Goal: Information Seeking & Learning: Find specific fact

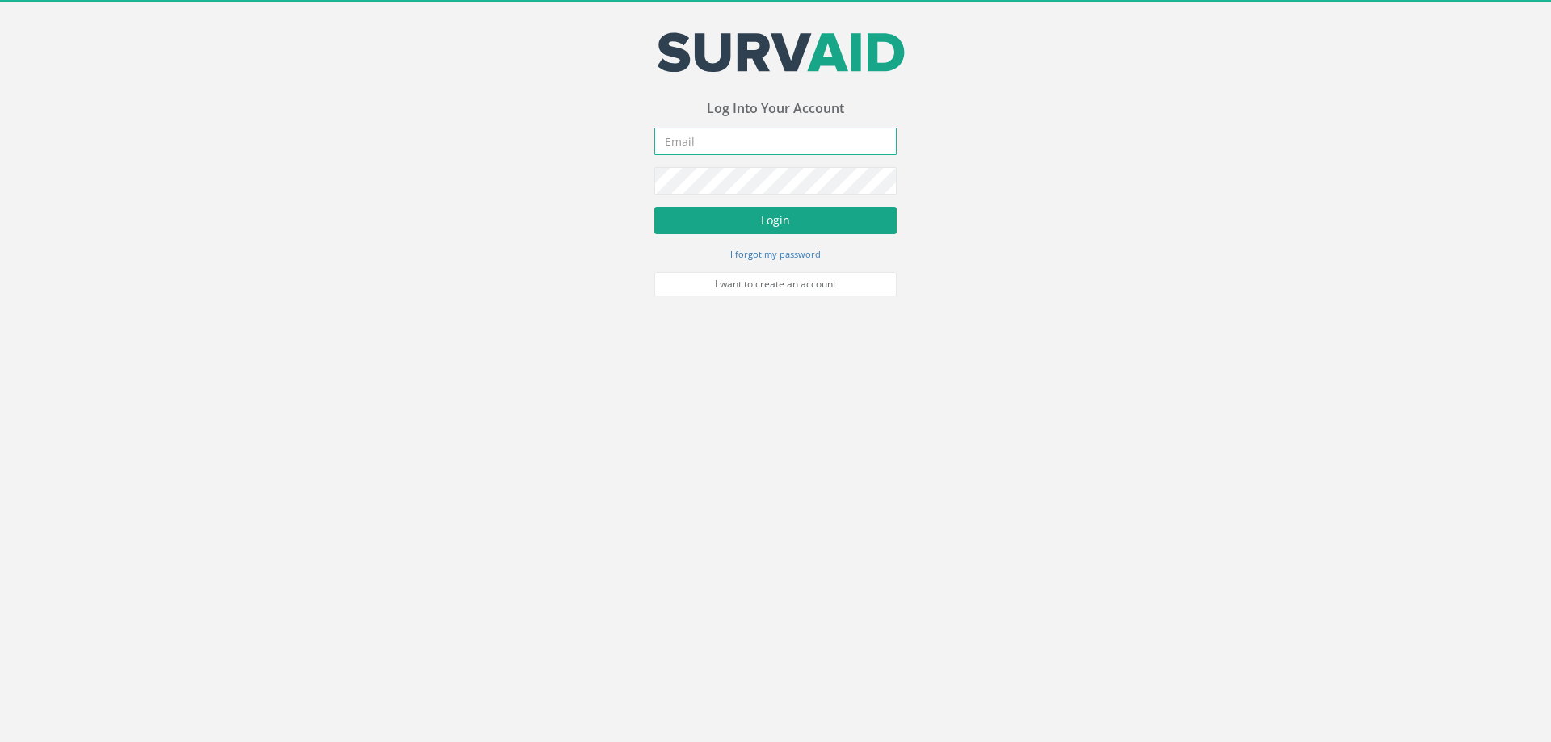
type input "[PERSON_NAME][EMAIL_ADDRESS][PERSON_NAME][DOMAIN_NAME]"
click at [766, 220] on button "Login" at bounding box center [775, 220] width 242 height 27
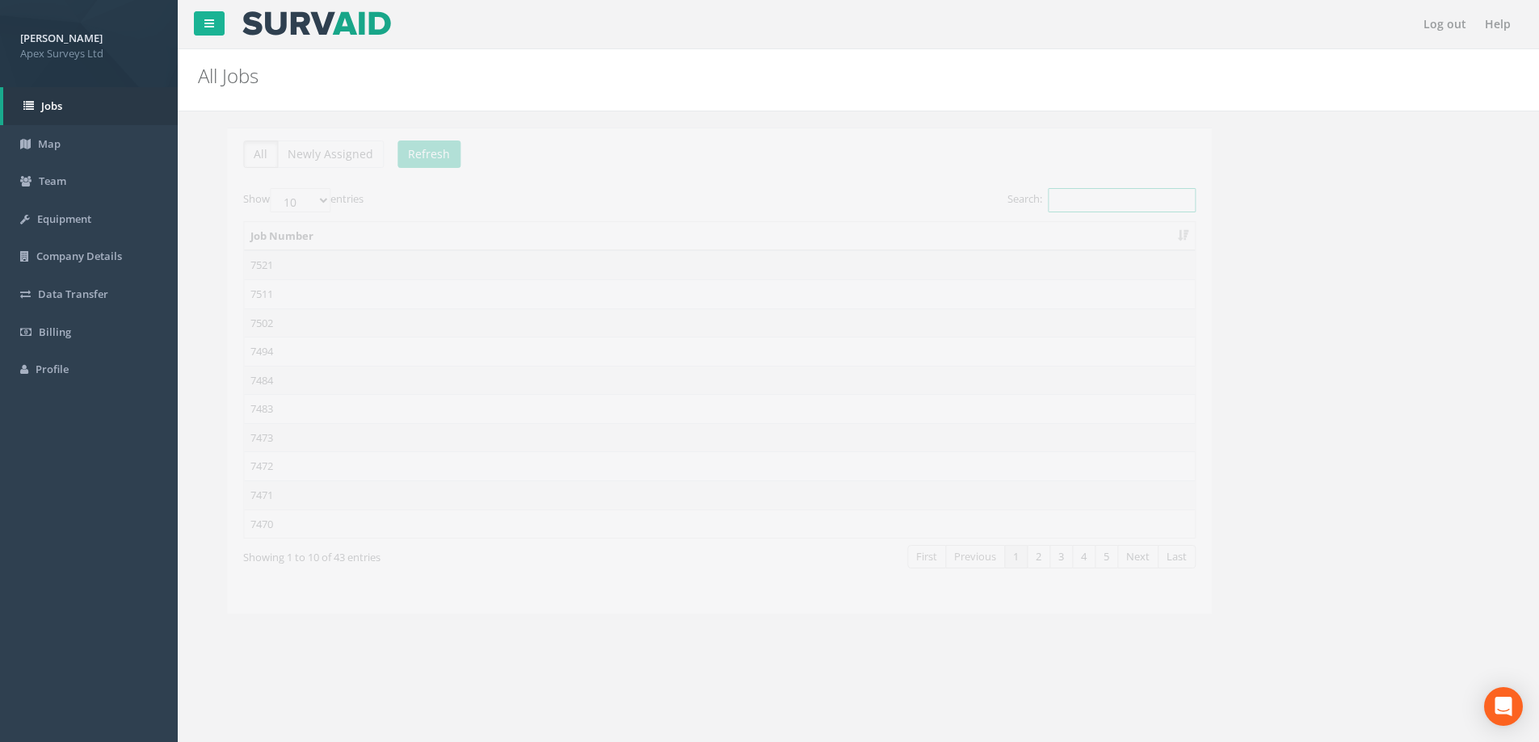
click at [1059, 199] on input "Search:" at bounding box center [1092, 200] width 148 height 24
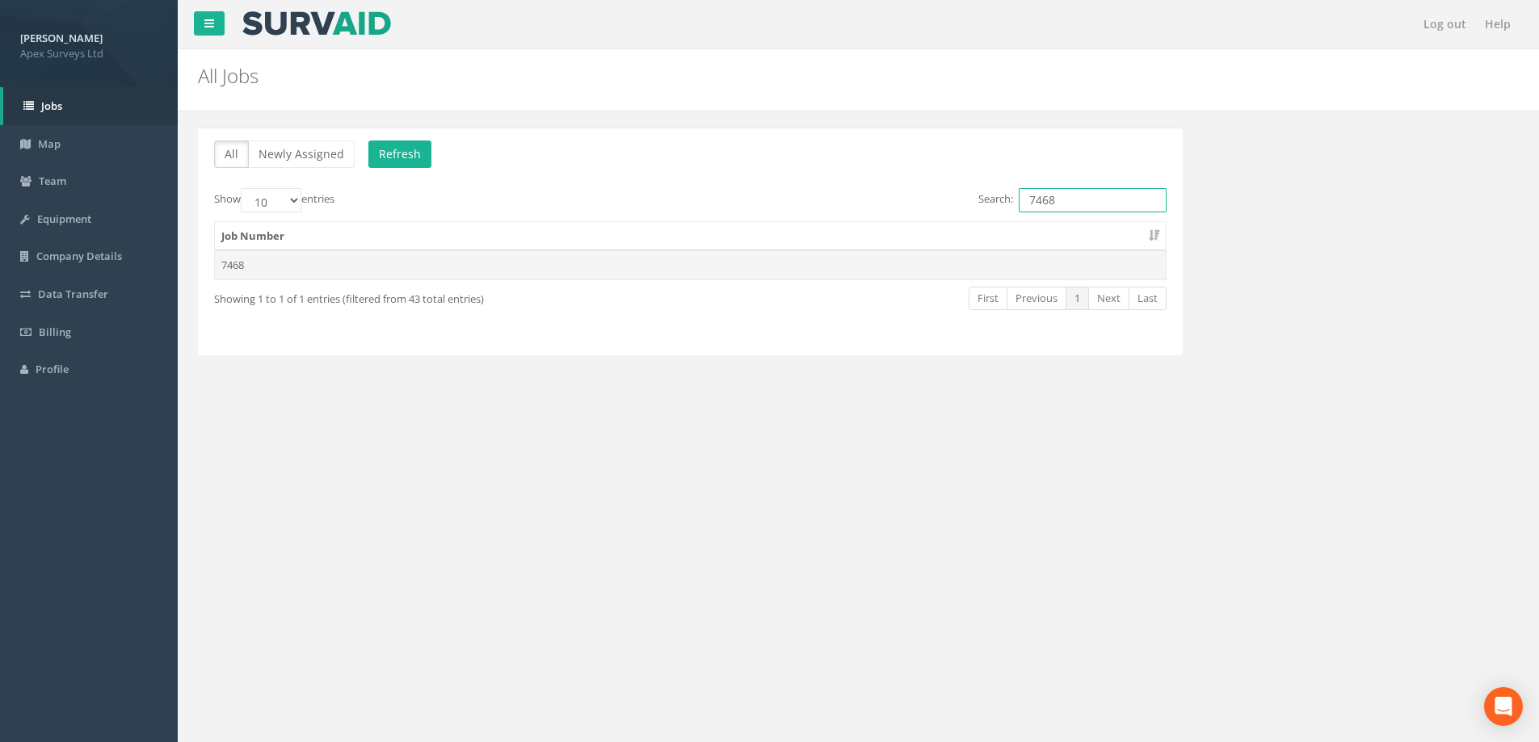
type input "7468"
click at [229, 266] on td "7468" at bounding box center [690, 264] width 951 height 29
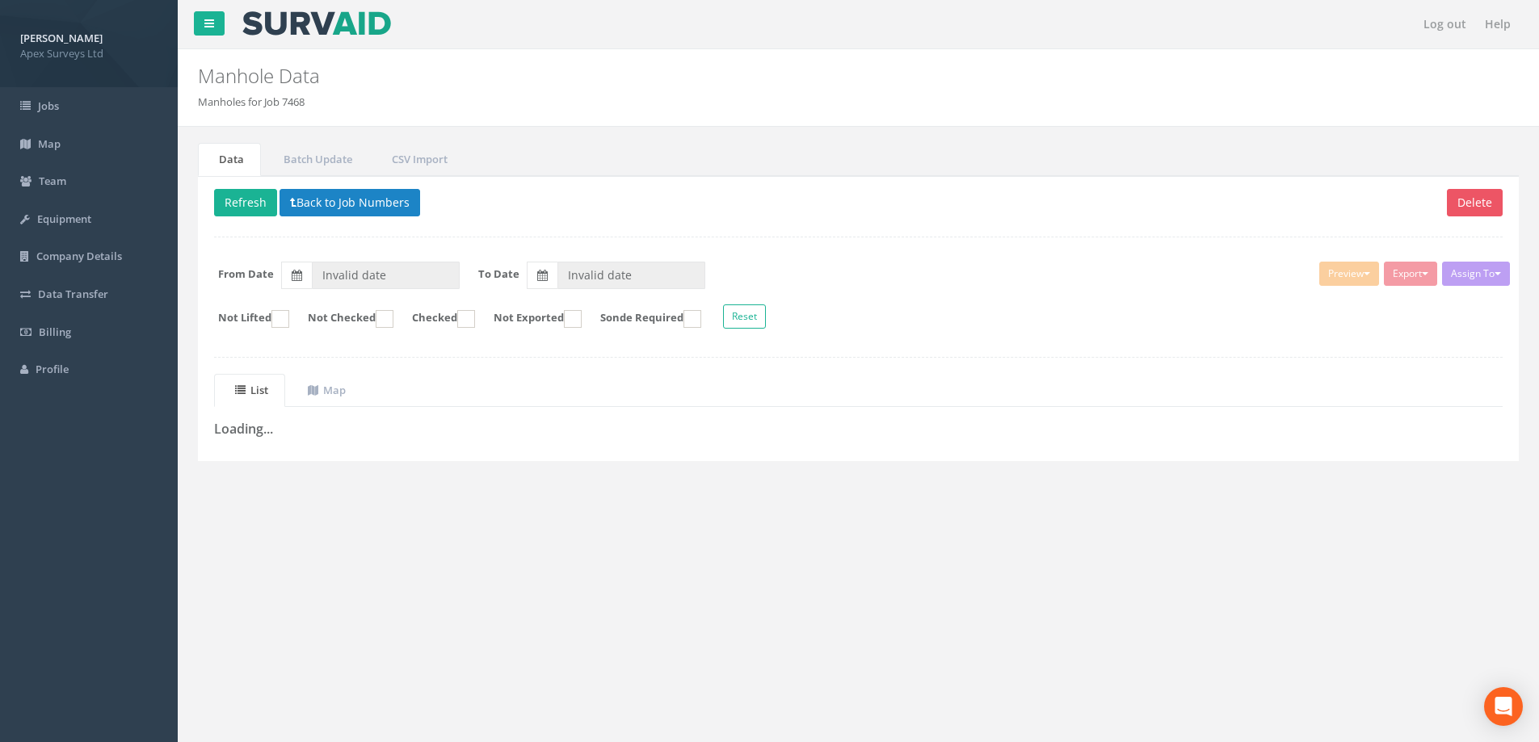
type input "[DATE]"
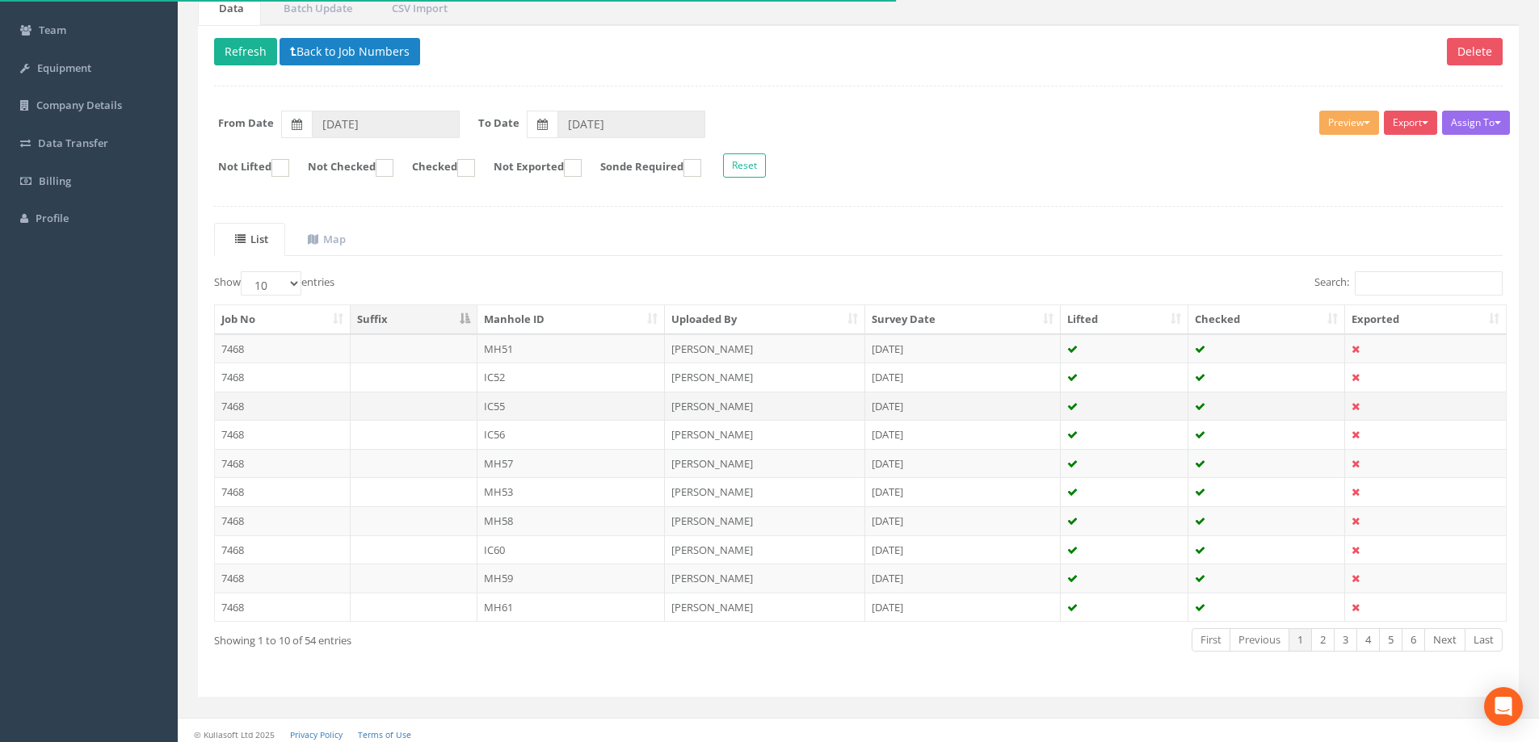
scroll to position [158, 0]
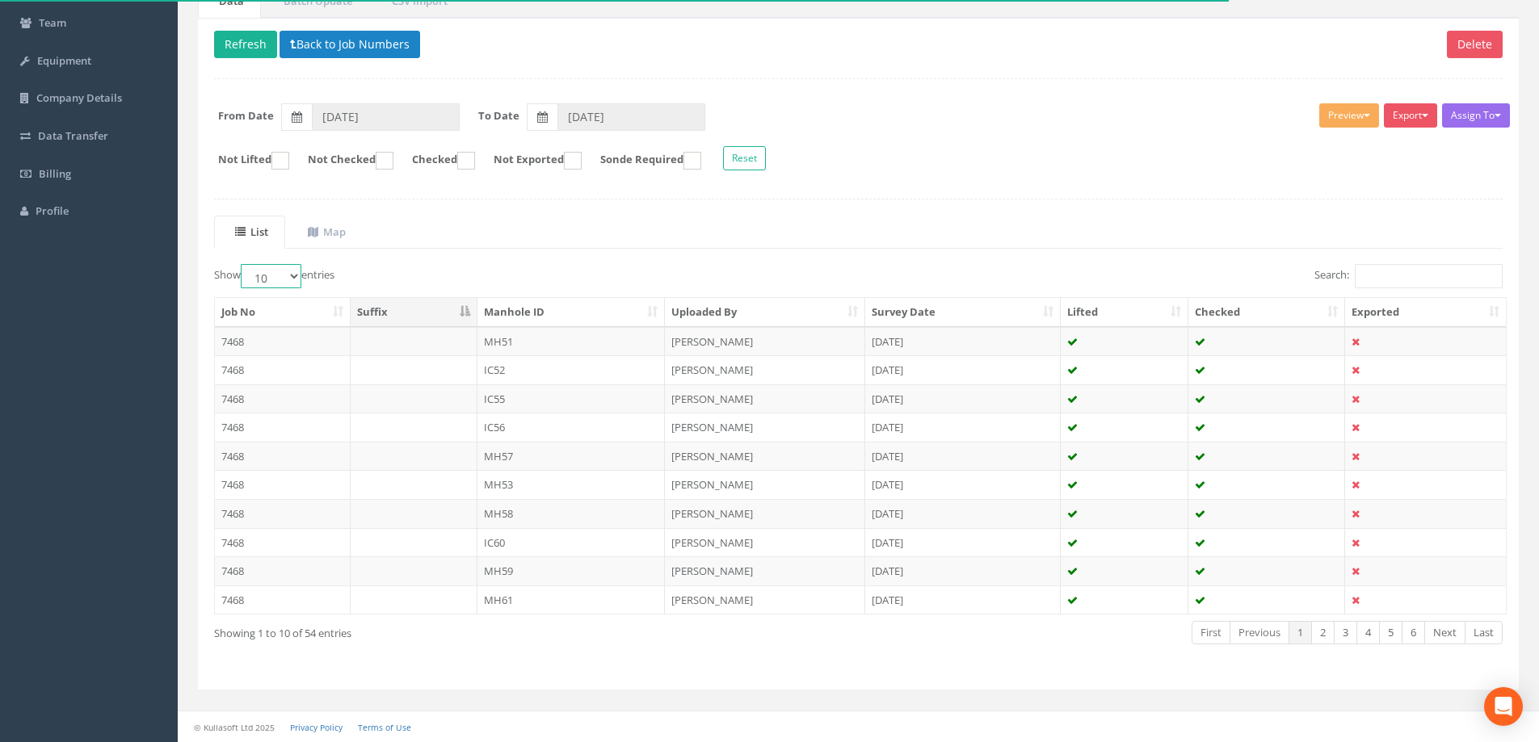
click at [292, 275] on select "10 25 50 100" at bounding box center [271, 276] width 61 height 24
select select "100"
click at [243, 264] on select "10 25 50 100" at bounding box center [271, 276] width 61 height 24
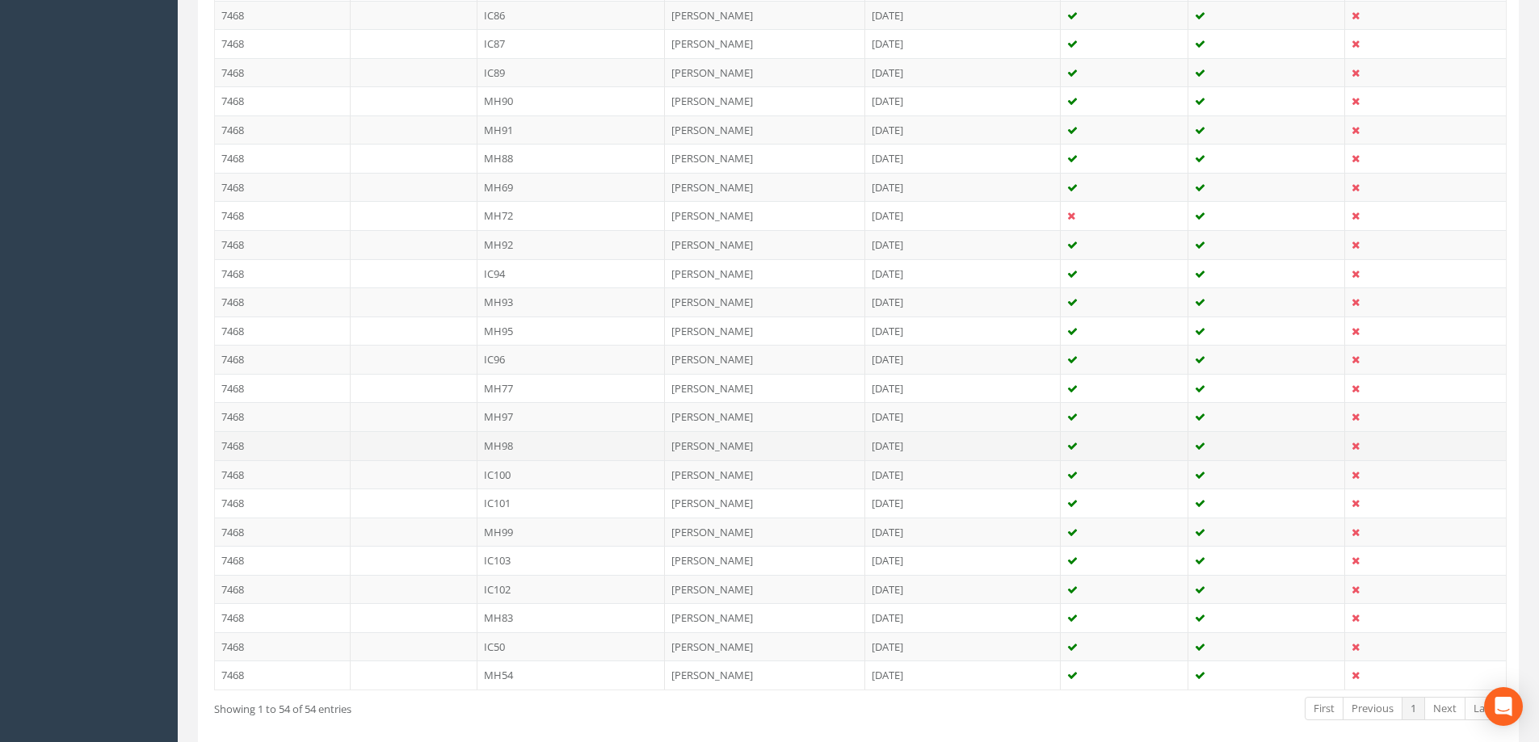
scroll to position [1422, 0]
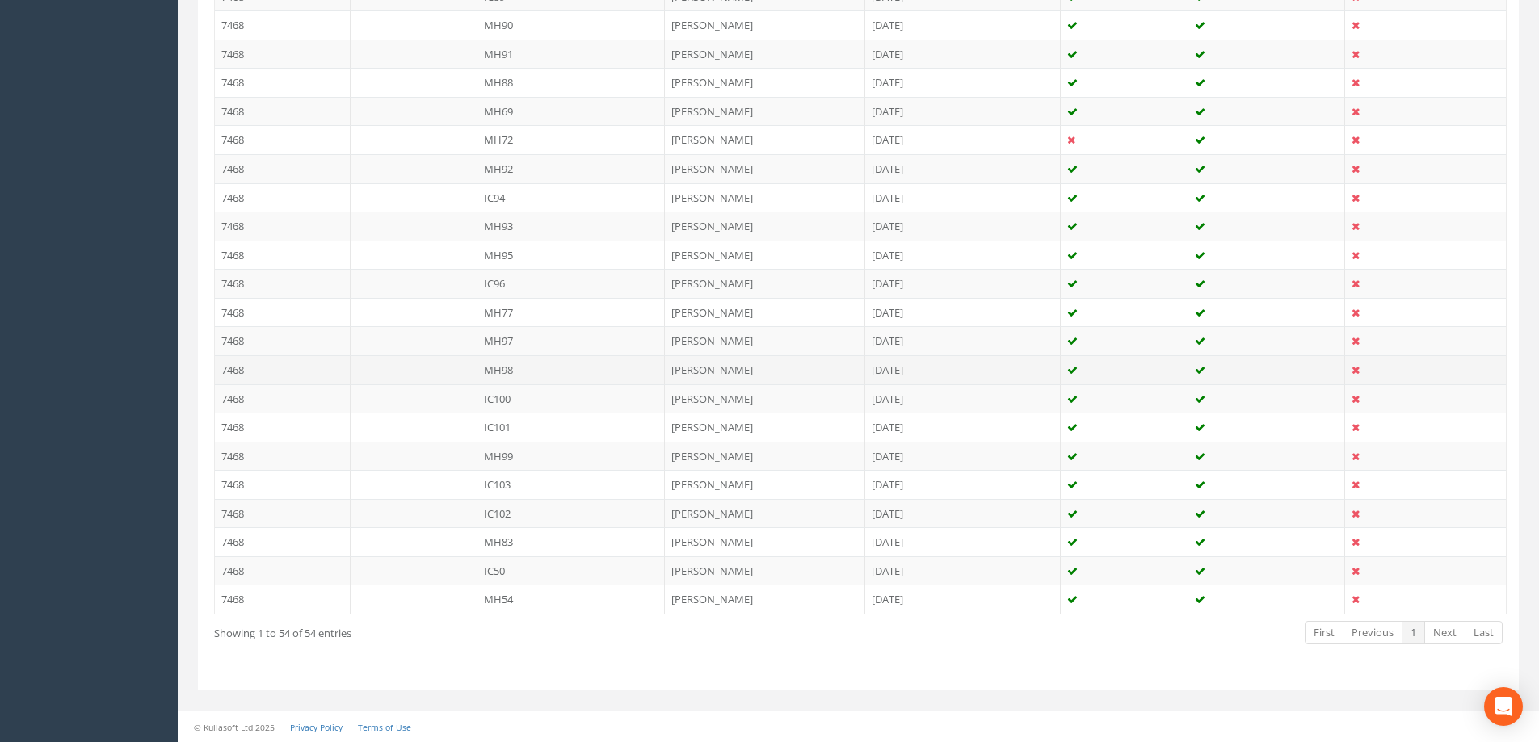
click at [506, 370] on td "MH98" at bounding box center [571, 369] width 188 height 29
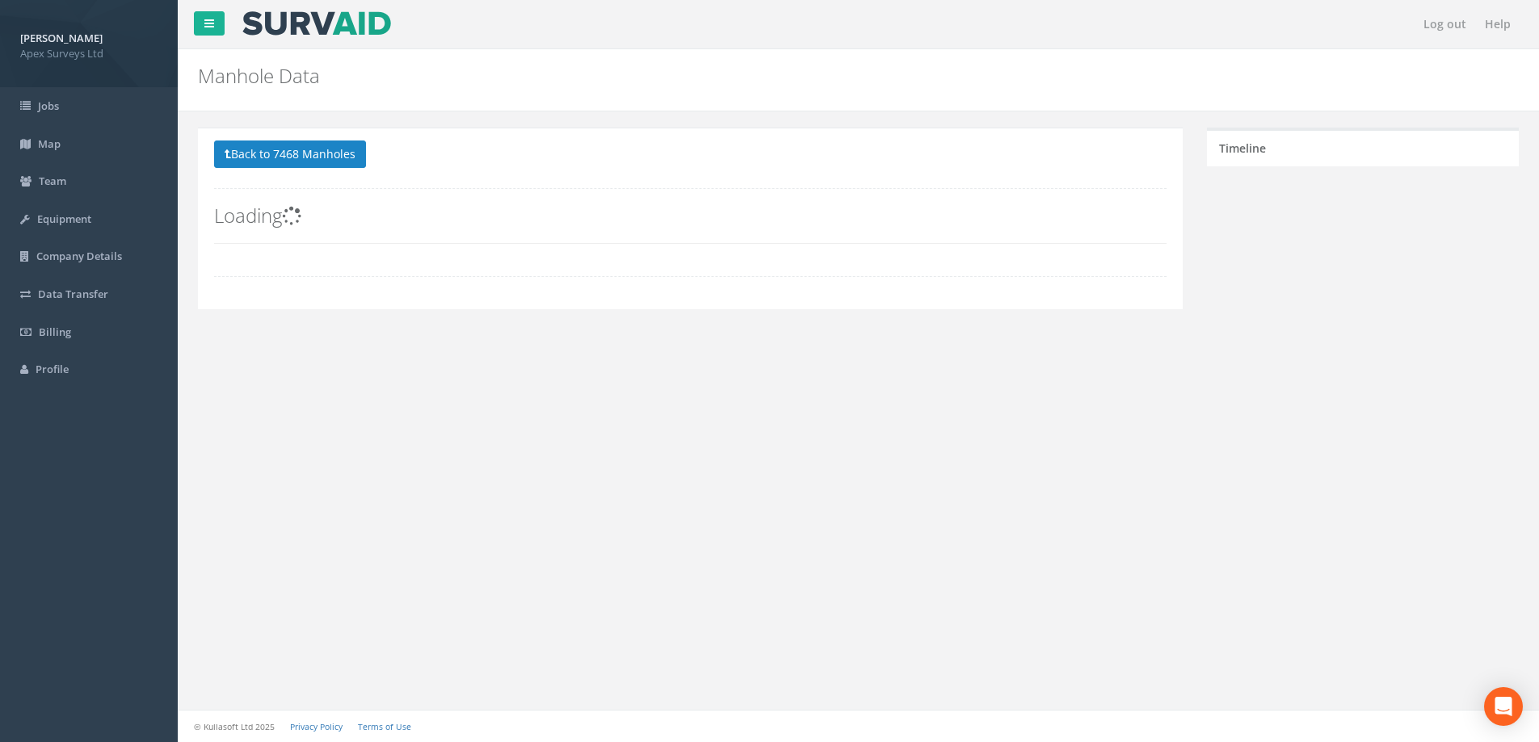
scroll to position [0, 0]
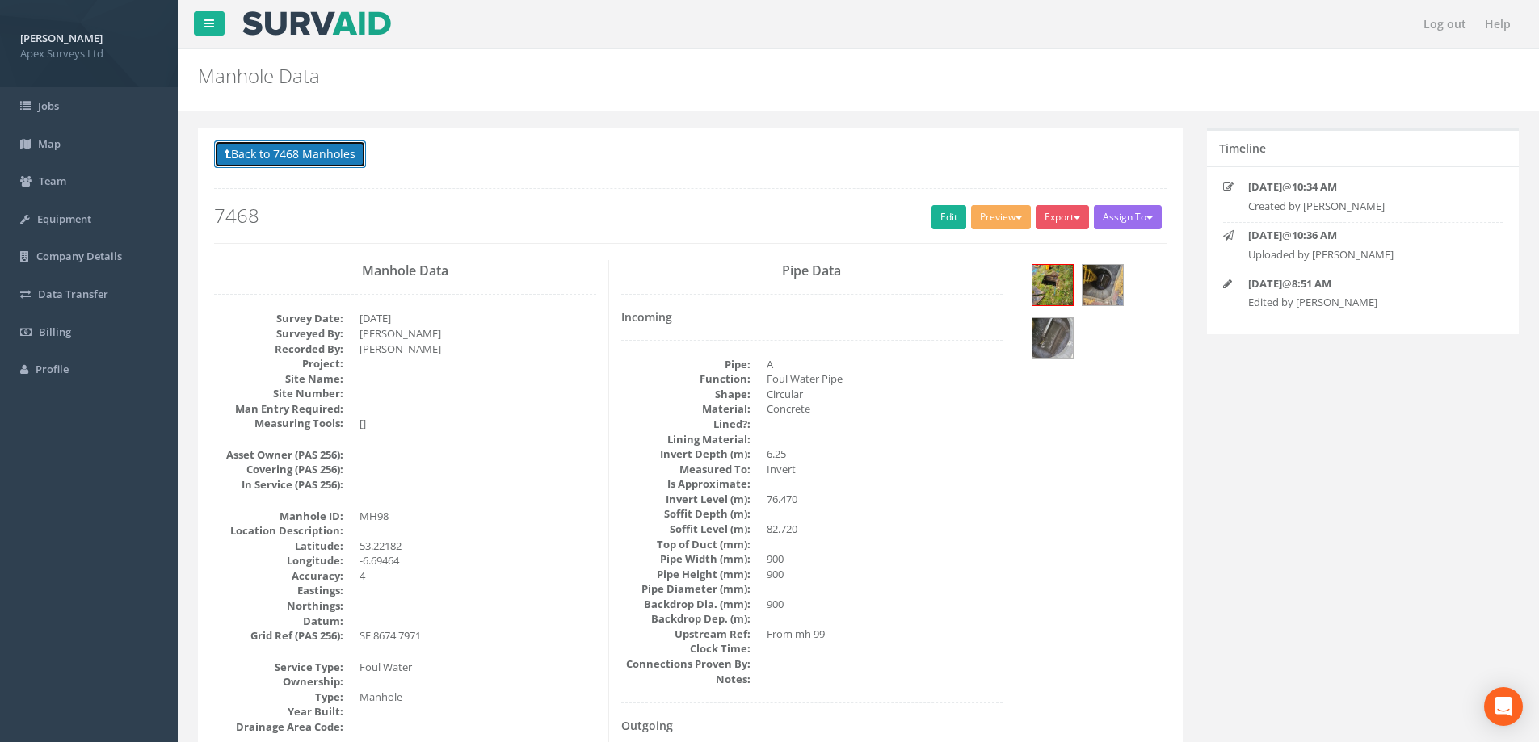
click at [296, 149] on button "Back to 7468 Manholes" at bounding box center [290, 154] width 152 height 27
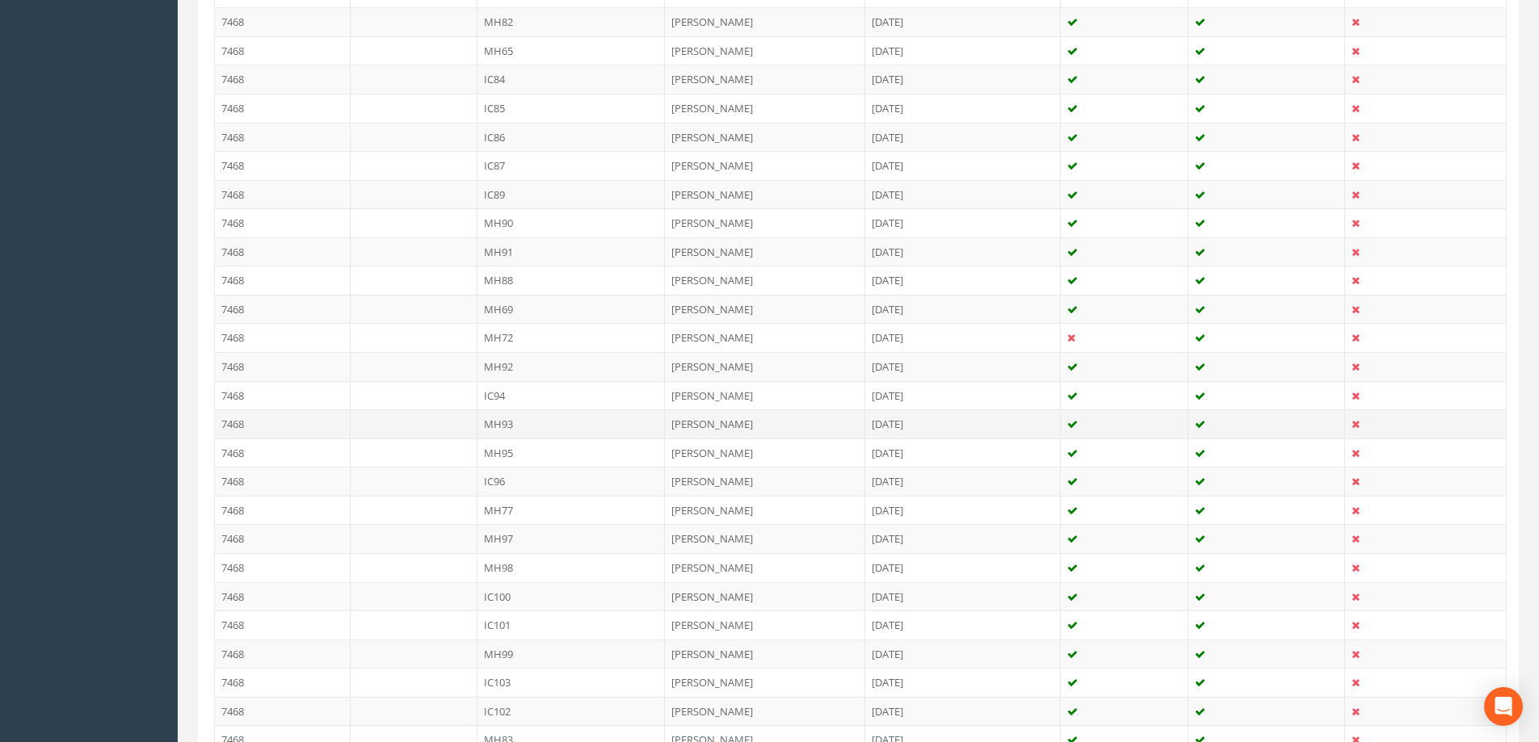
scroll to position [1180, 0]
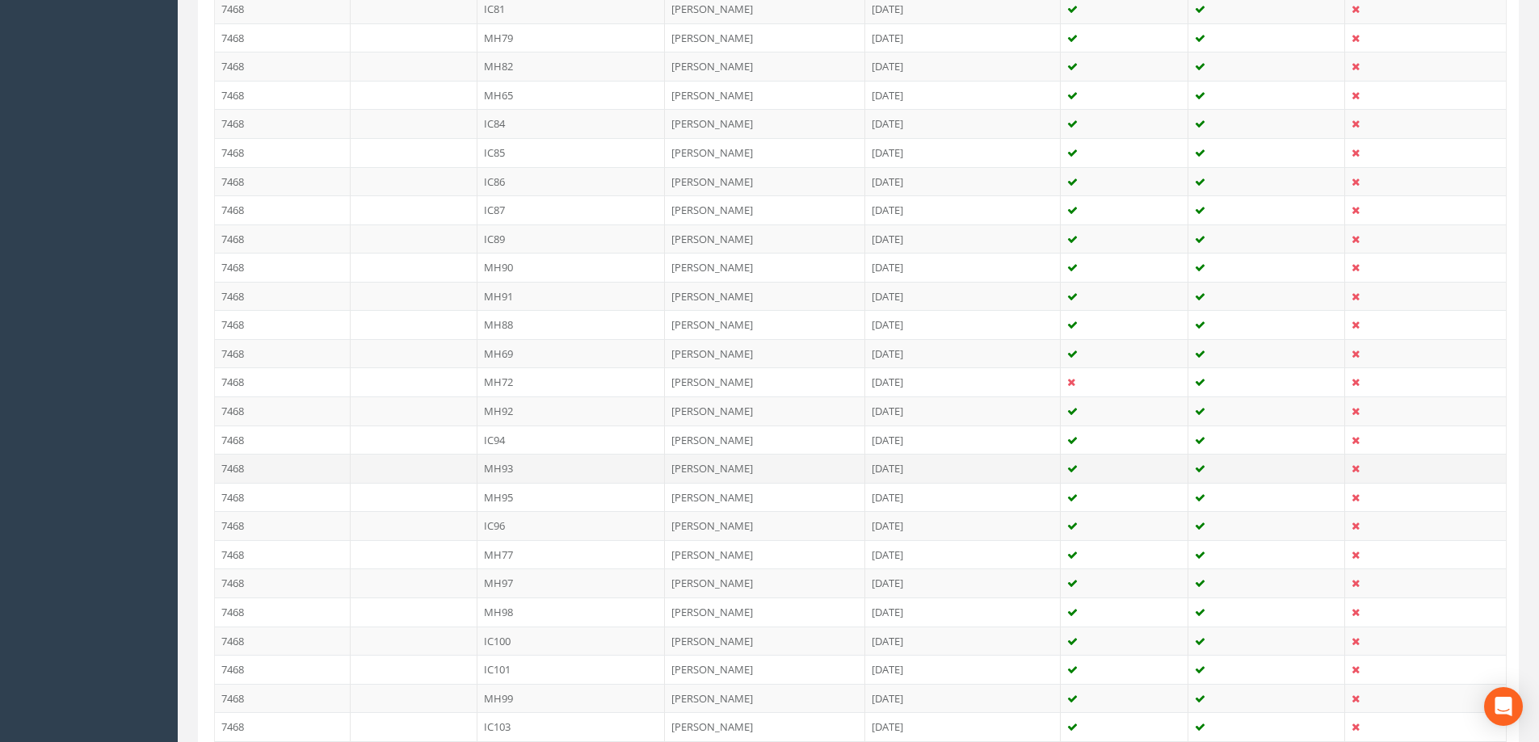
click at [498, 465] on td "MH93" at bounding box center [571, 468] width 188 height 29
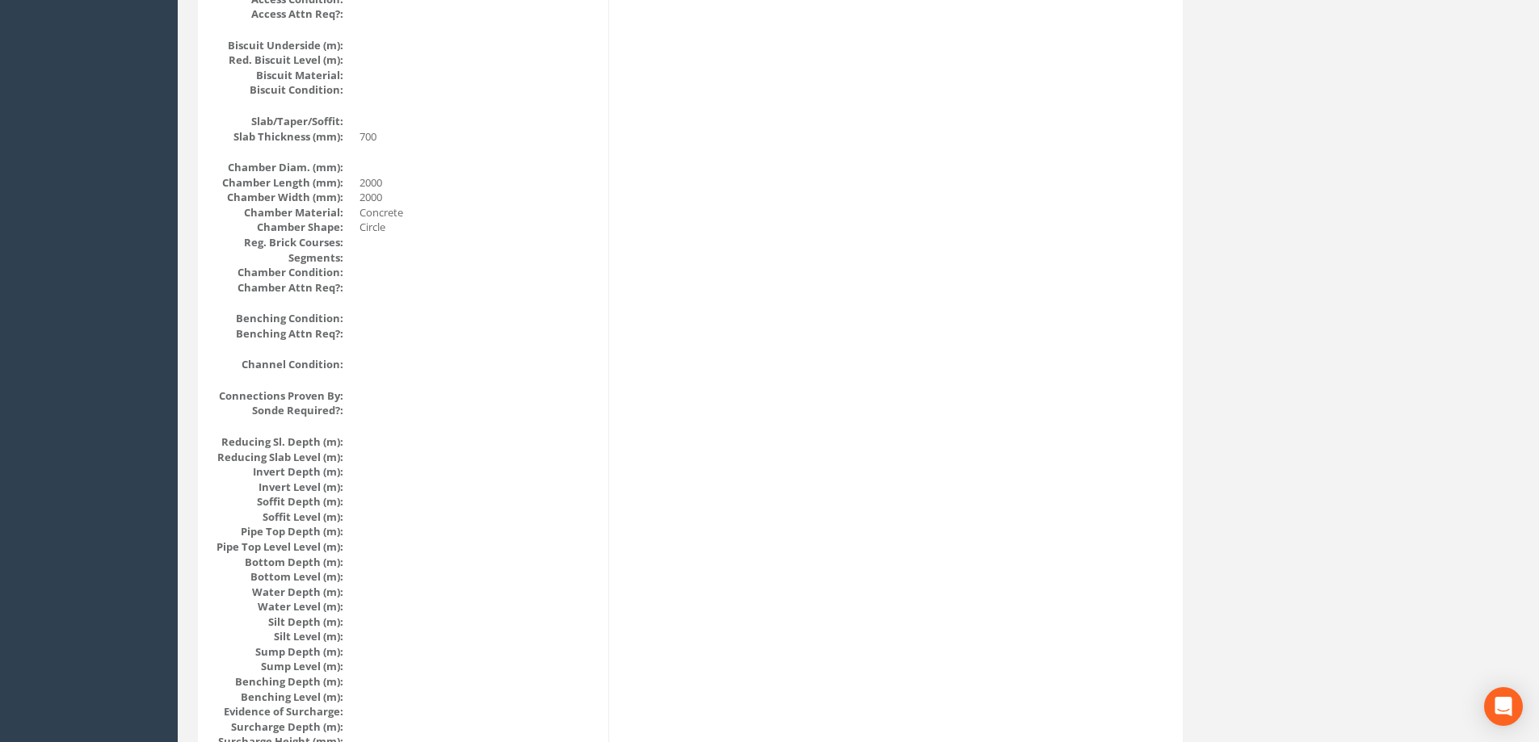
scroll to position [0, 0]
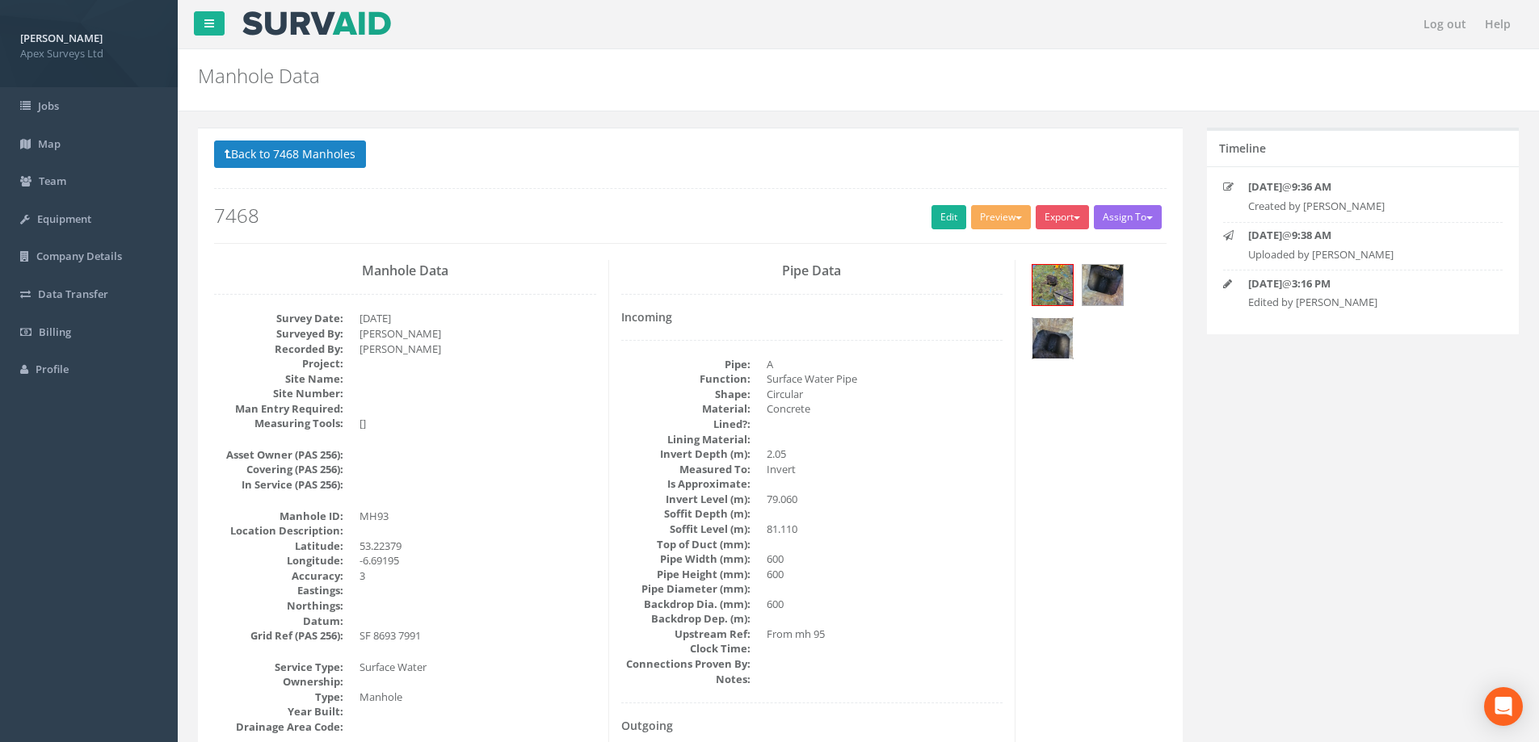
click at [1048, 341] on img at bounding box center [1052, 338] width 40 height 40
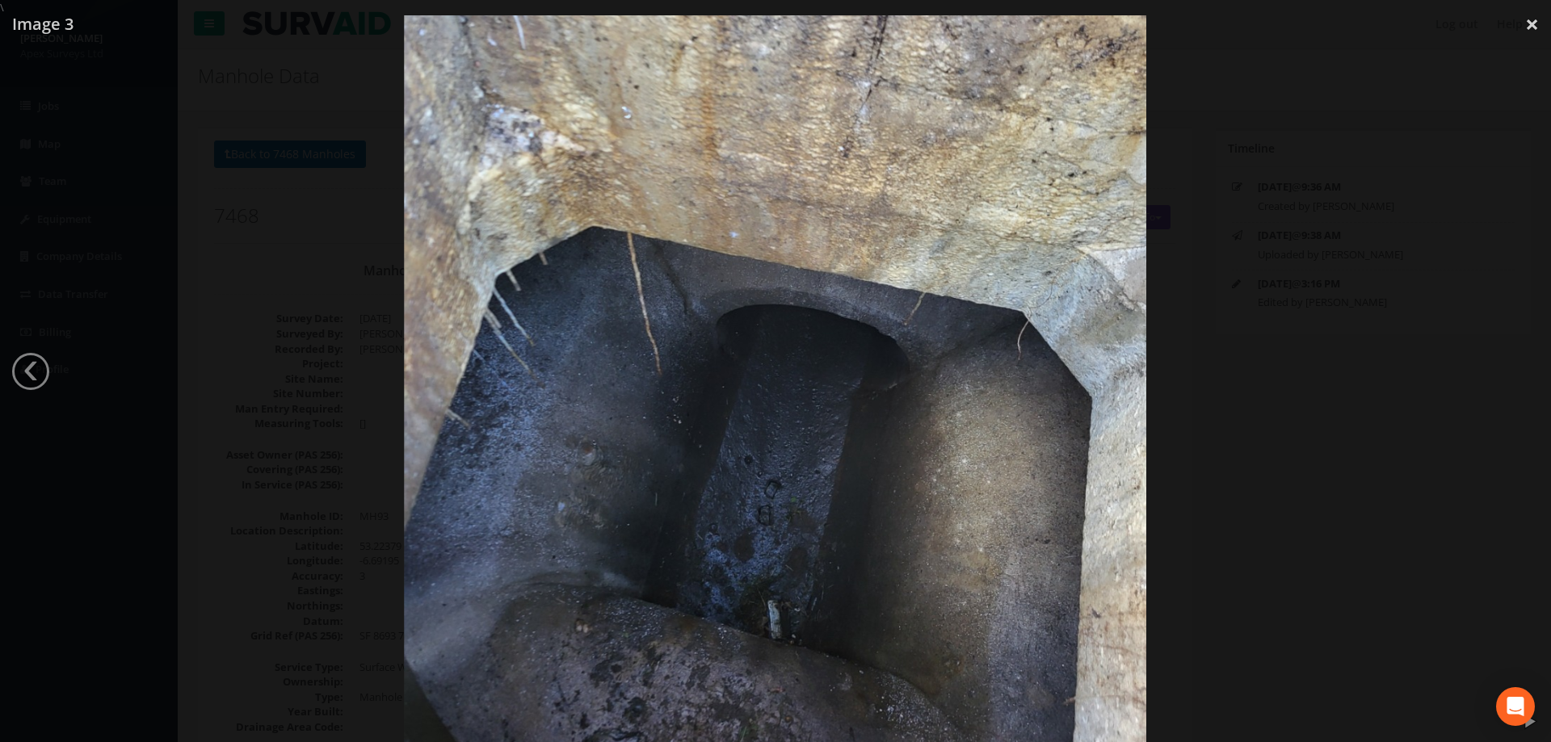
click at [1275, 345] on div at bounding box center [775, 386] width 1551 height 742
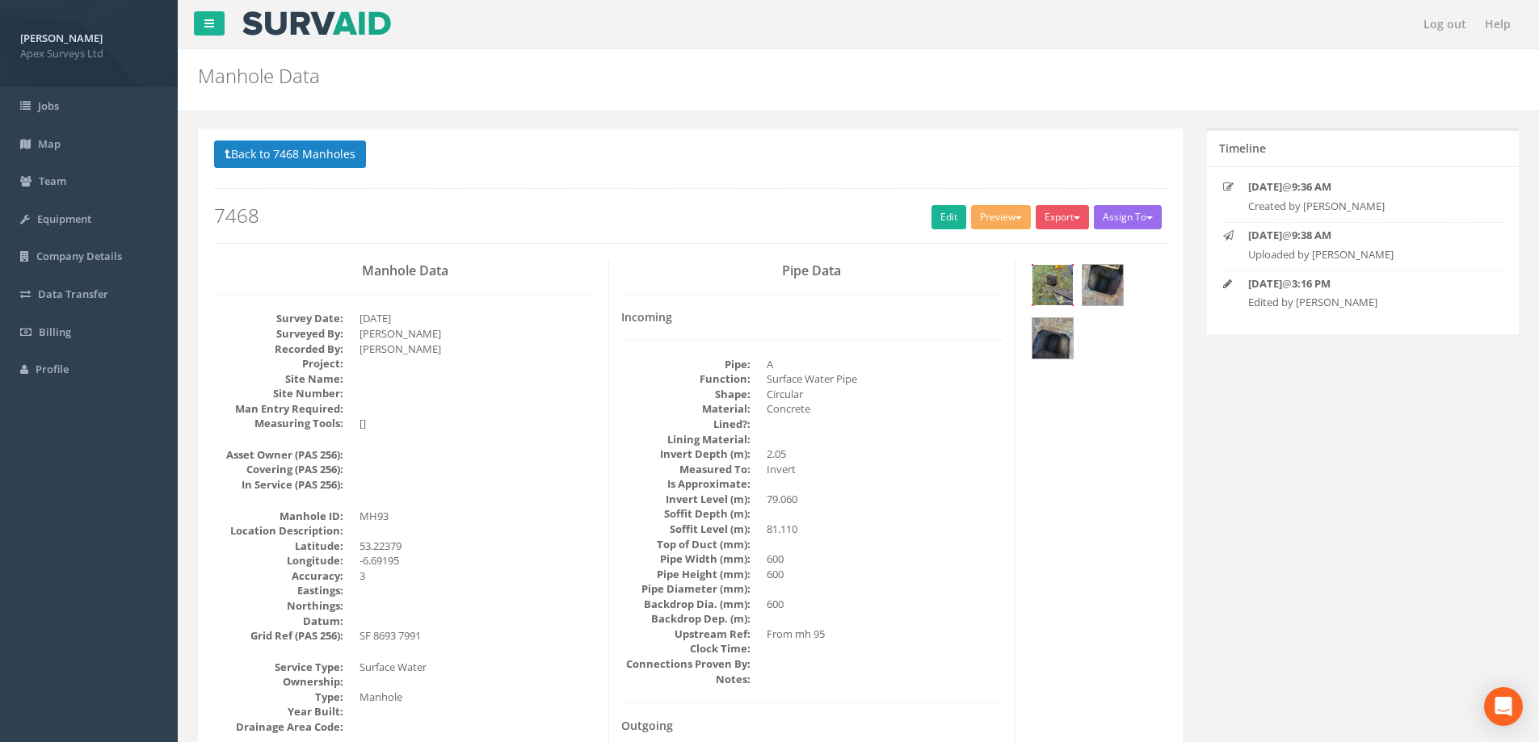
click at [1051, 278] on img at bounding box center [1052, 285] width 40 height 40
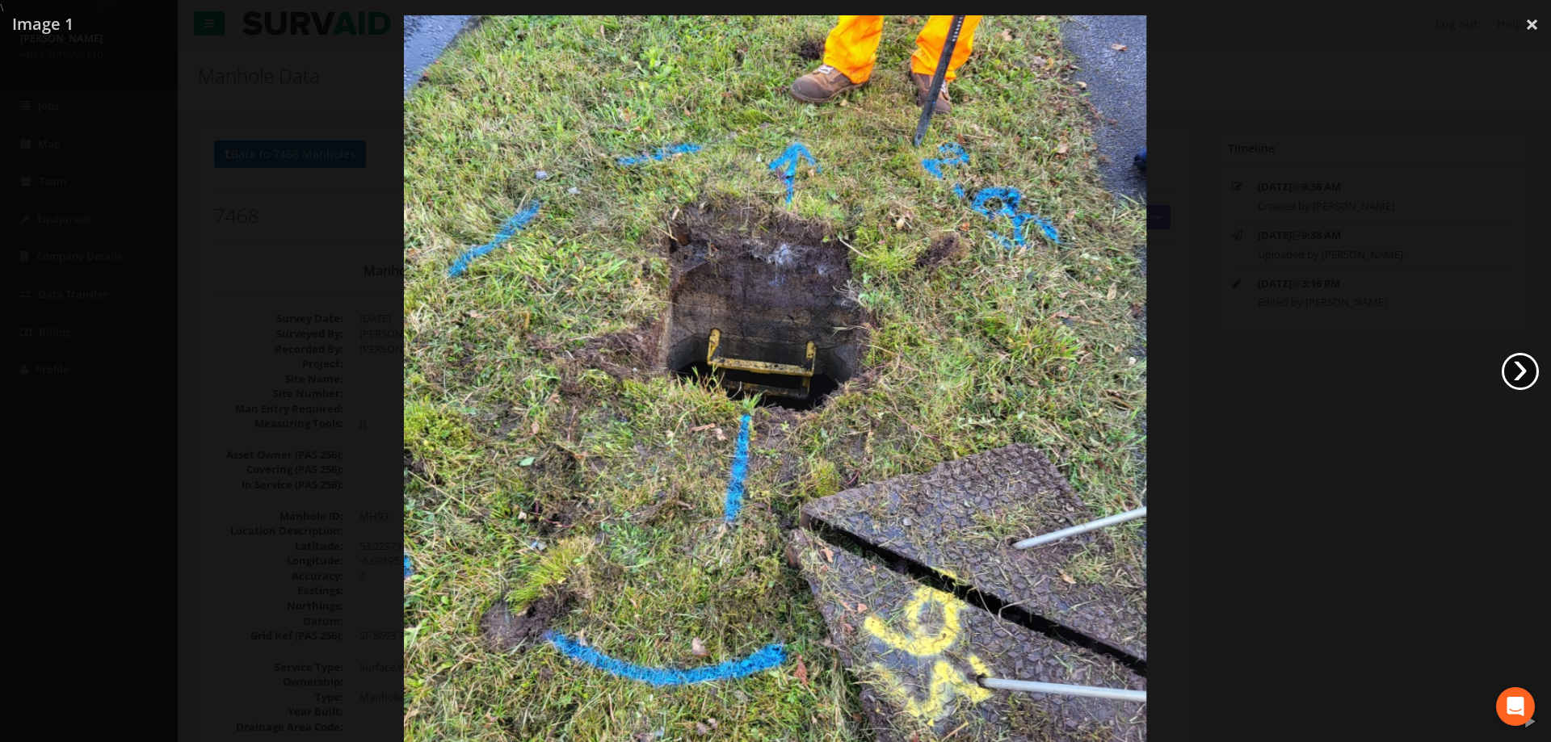
click at [1515, 365] on link "›" at bounding box center [1519, 371] width 37 height 37
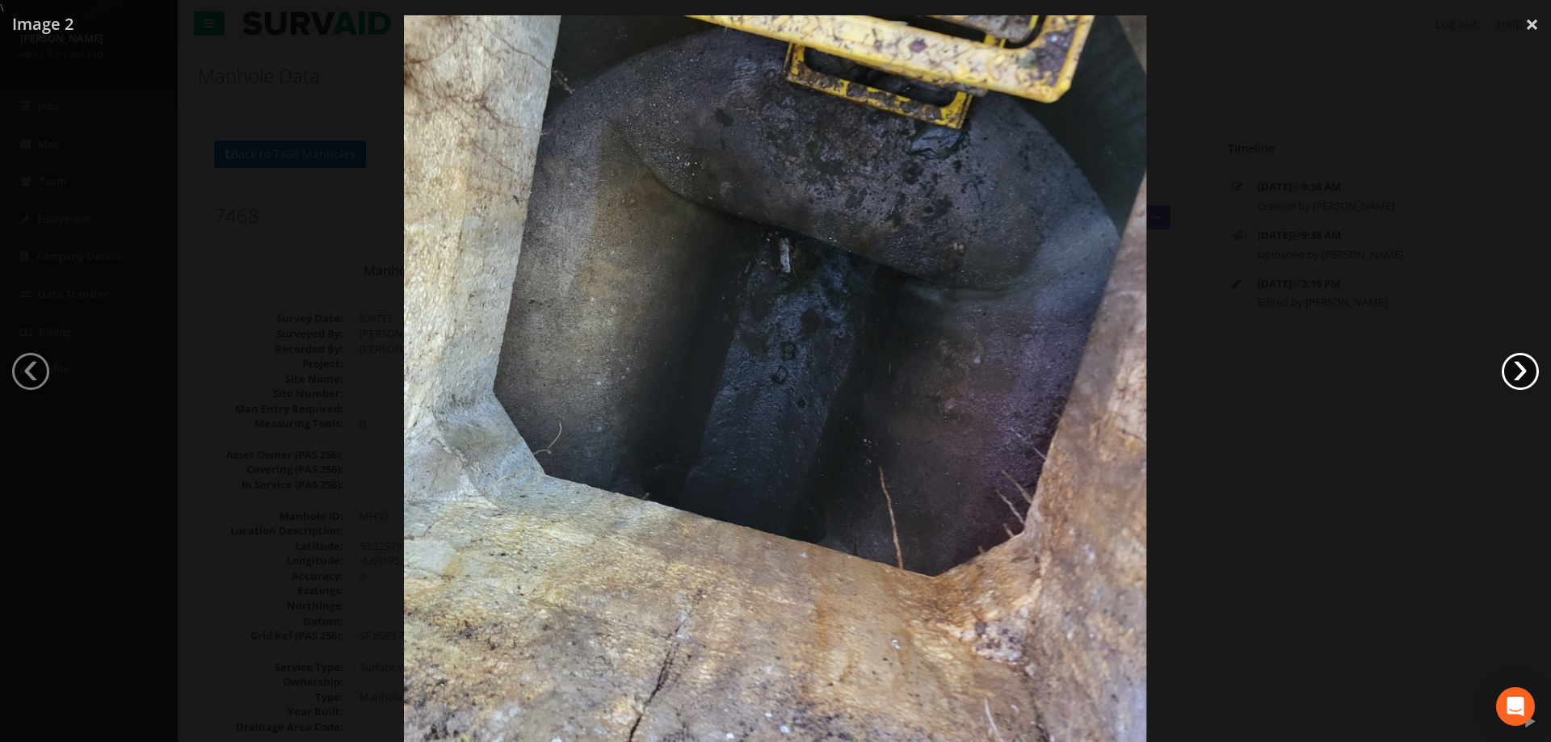
click at [1515, 365] on link "›" at bounding box center [1519, 371] width 37 height 37
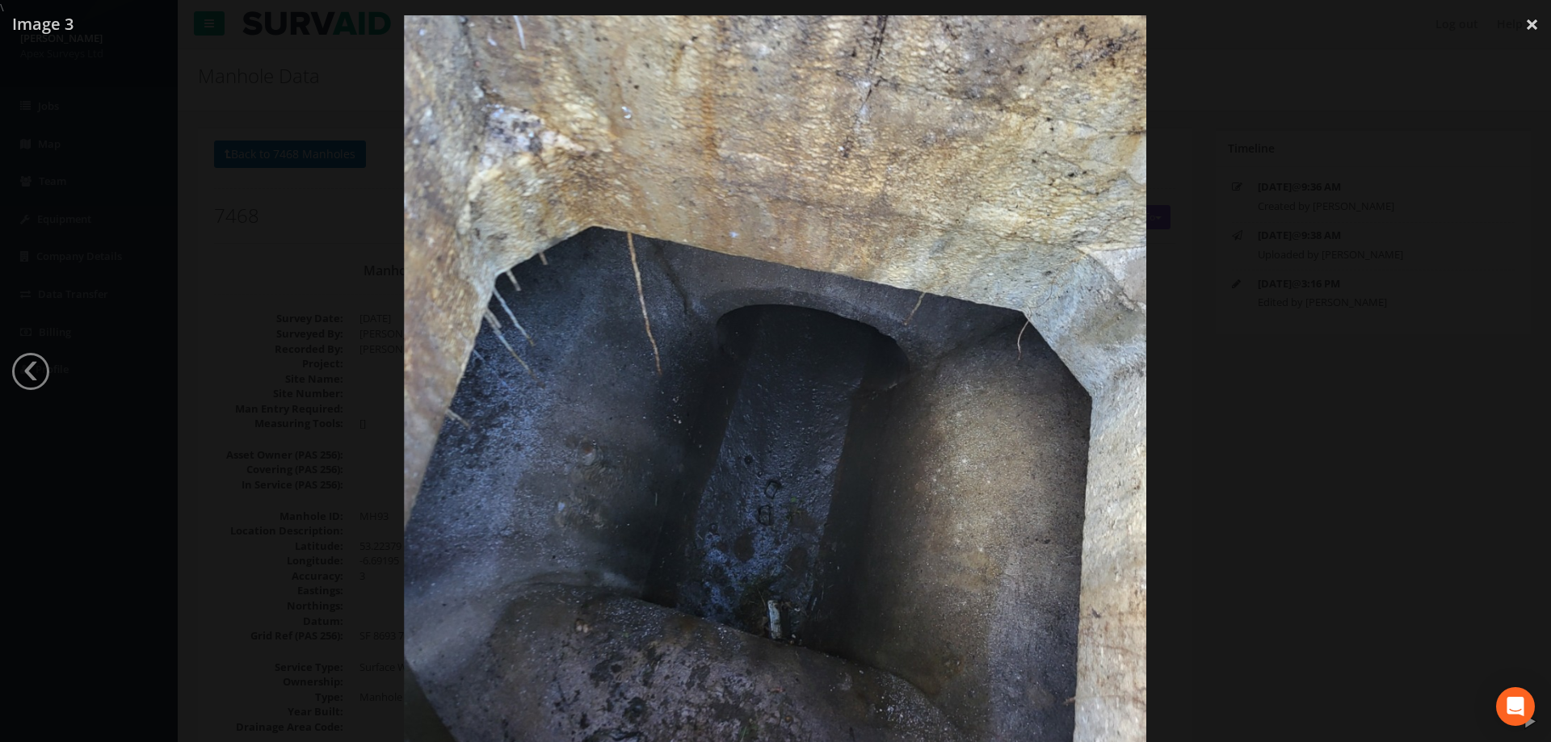
click at [111, 65] on div at bounding box center [775, 386] width 1551 height 742
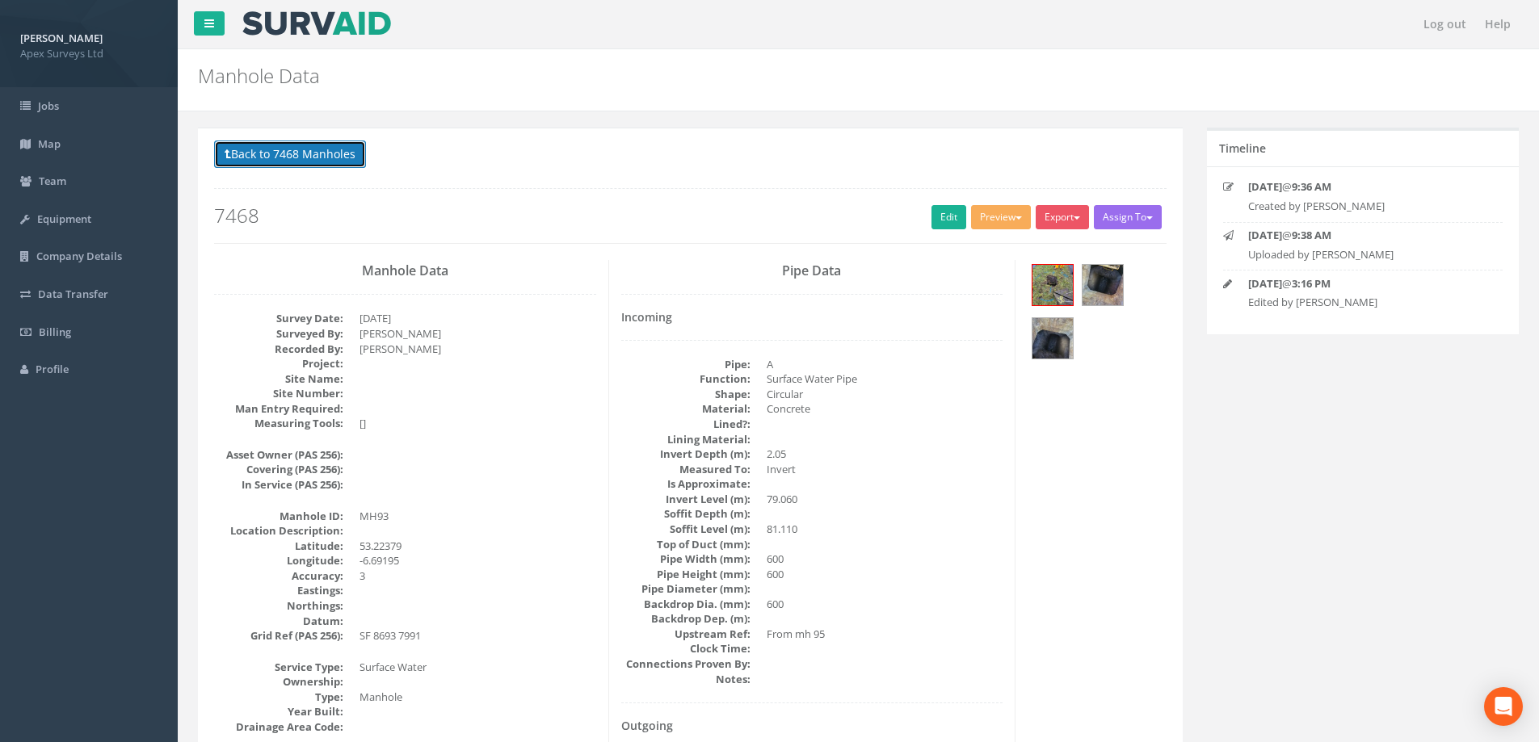
click at [284, 152] on button "Back to 7468 Manholes" at bounding box center [290, 154] width 152 height 27
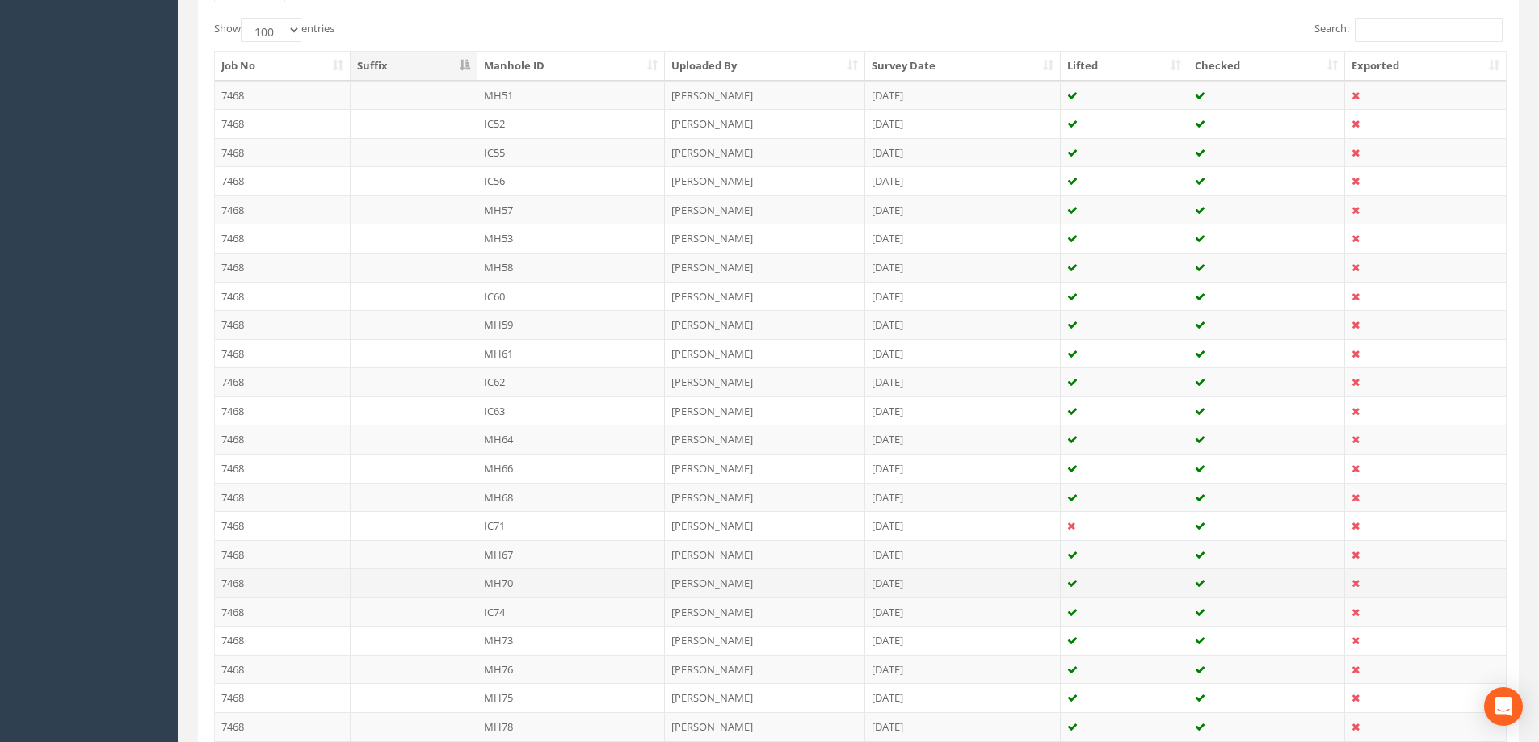
scroll to position [404, 0]
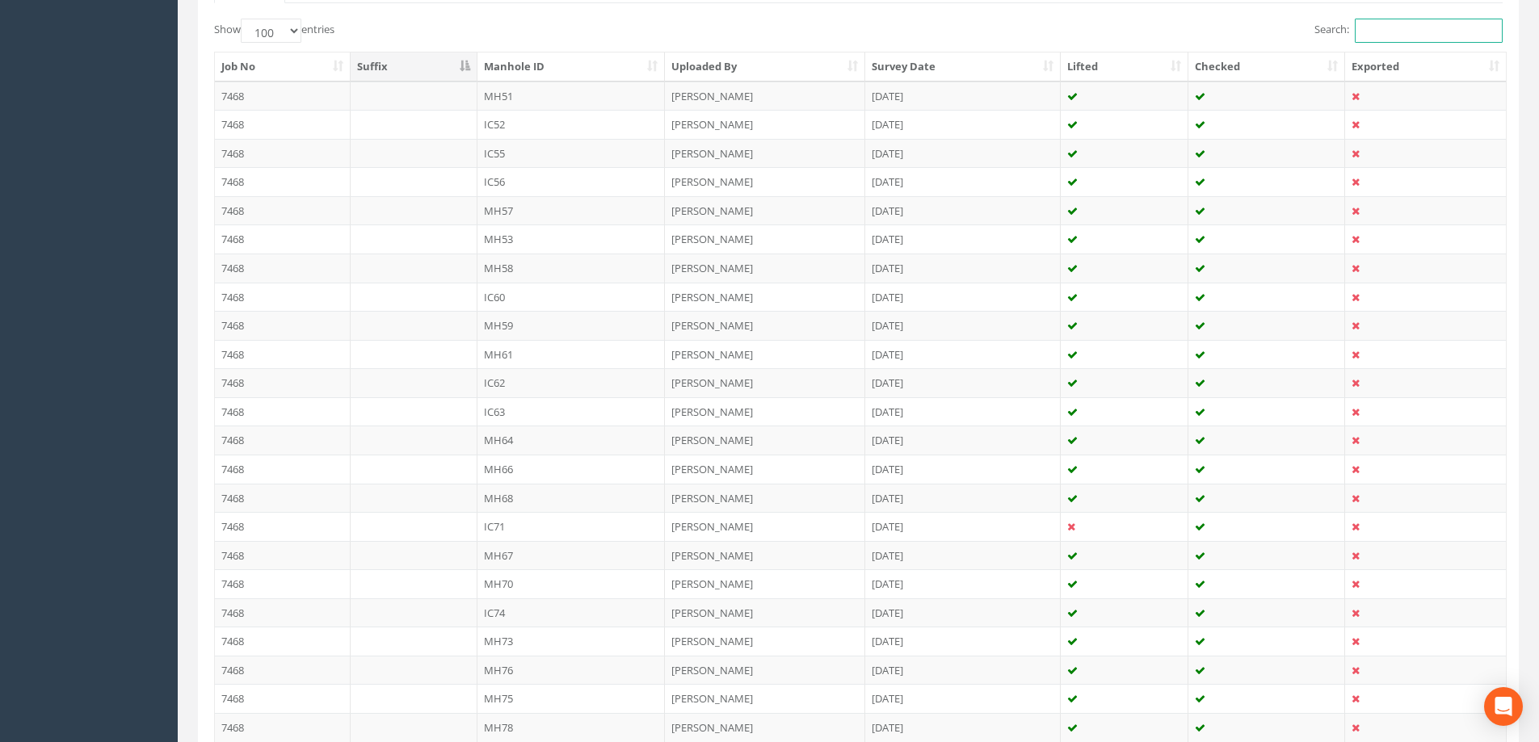
click at [1395, 30] on input "Search:" at bounding box center [1428, 31] width 148 height 24
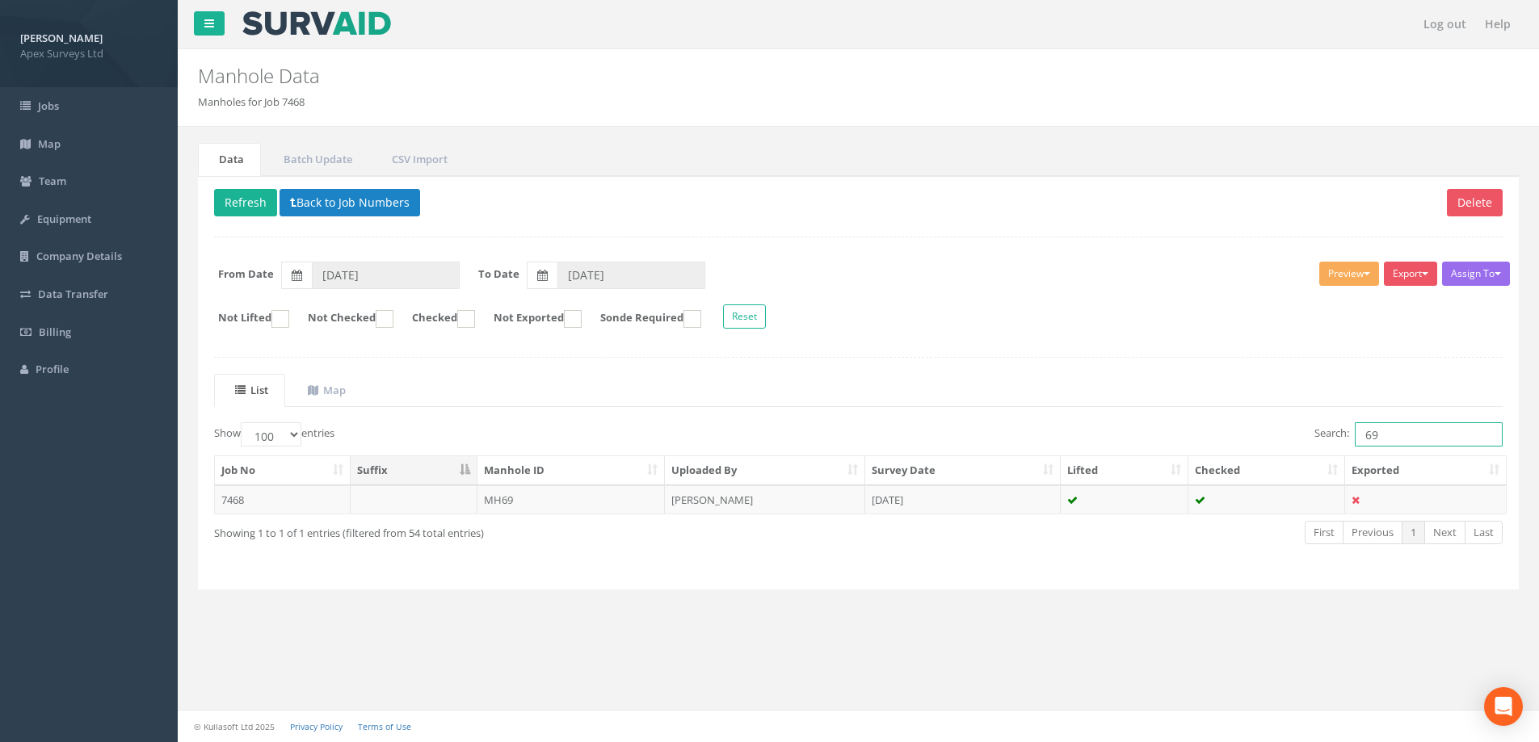
scroll to position [0, 0]
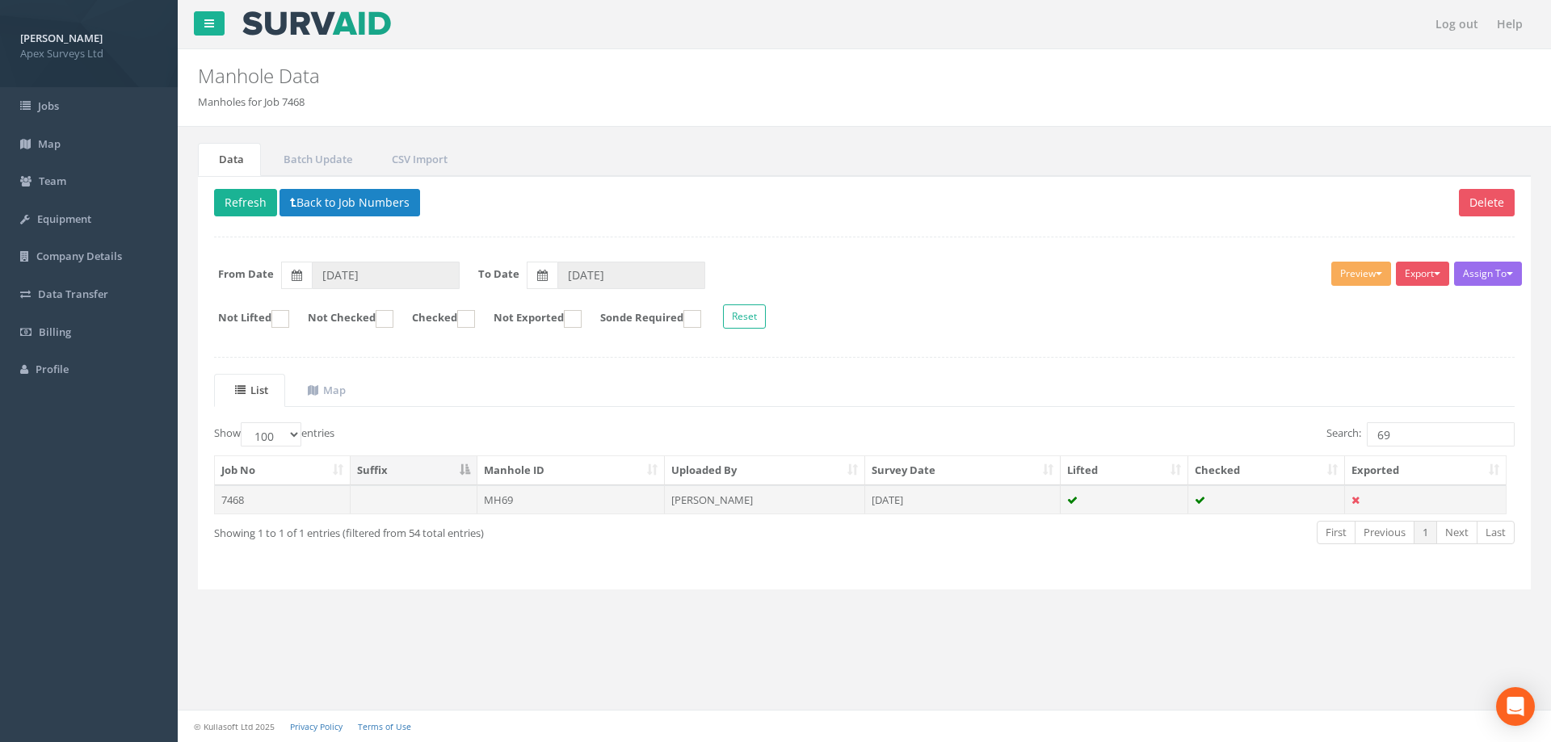
click at [503, 499] on td "MH69" at bounding box center [571, 499] width 188 height 29
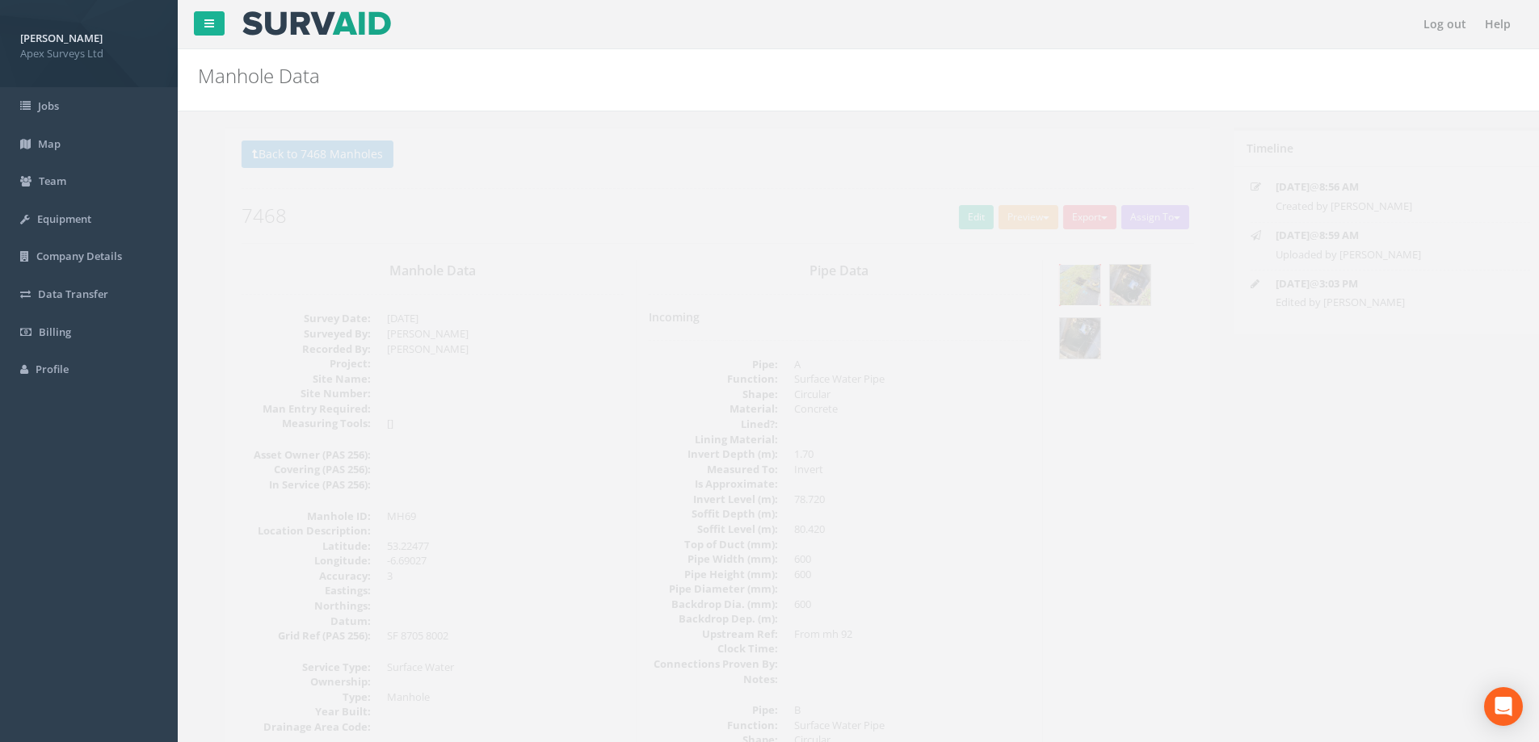
click at [1052, 278] on img at bounding box center [1052, 285] width 40 height 40
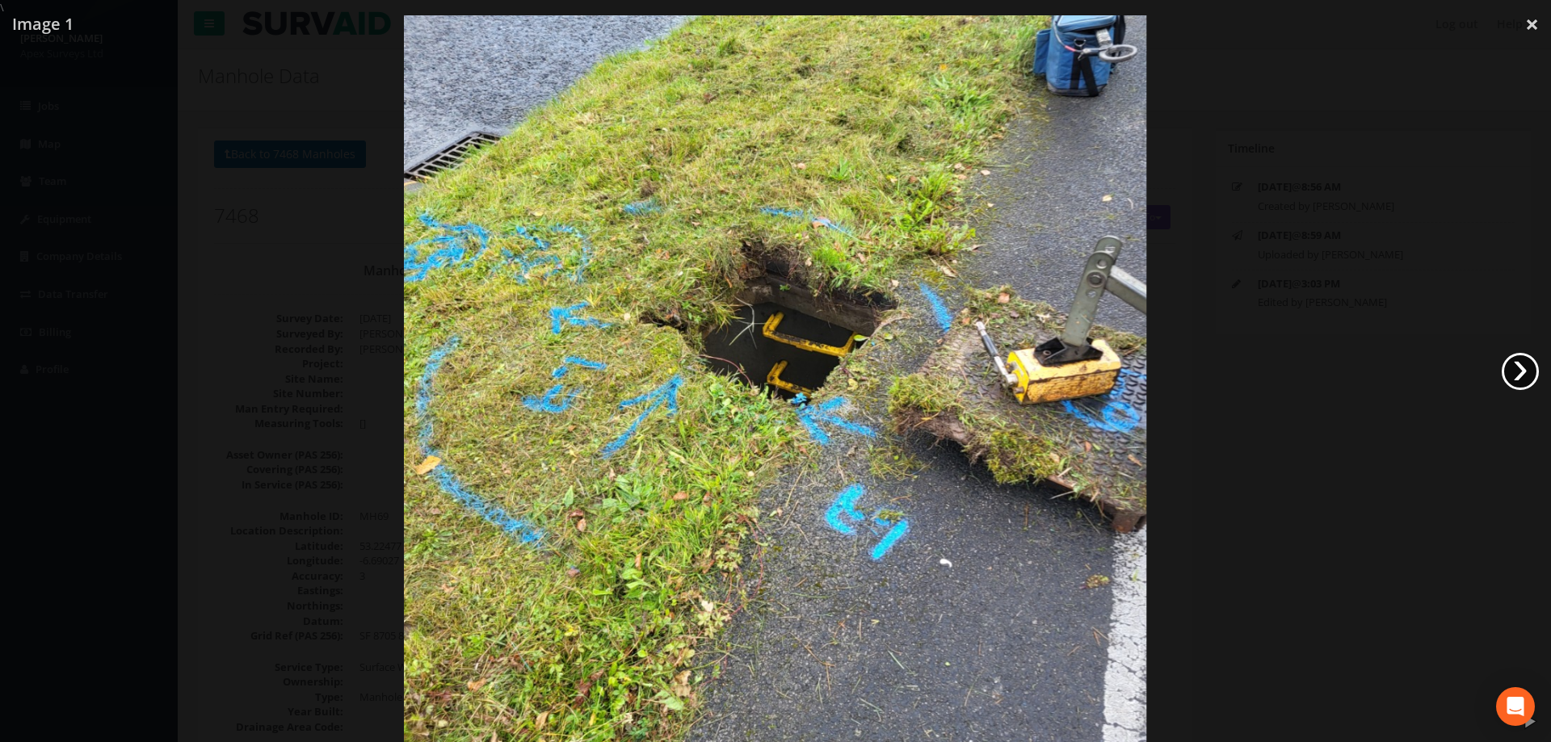
click at [1519, 368] on link "›" at bounding box center [1519, 371] width 37 height 37
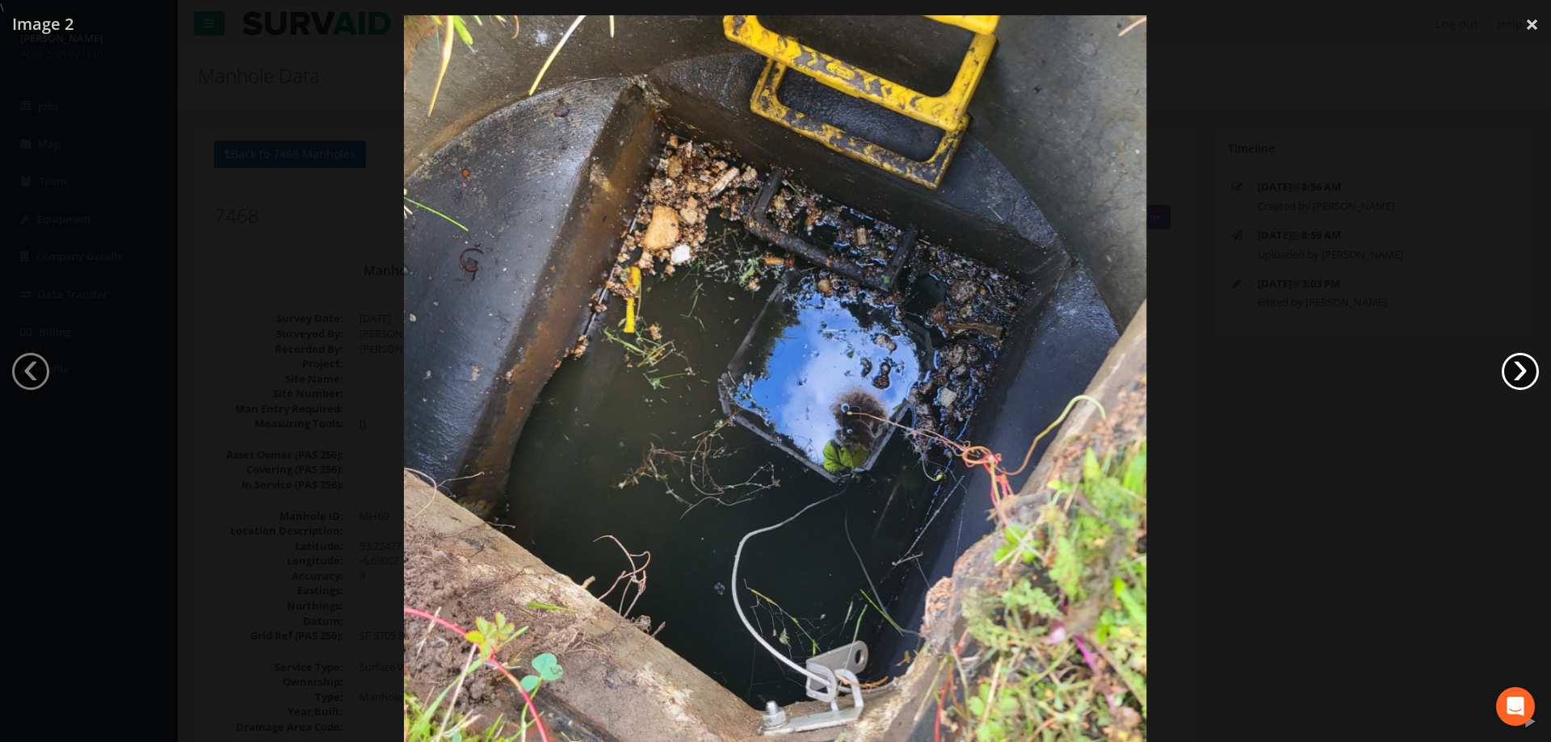
click at [1523, 372] on link "›" at bounding box center [1519, 371] width 37 height 37
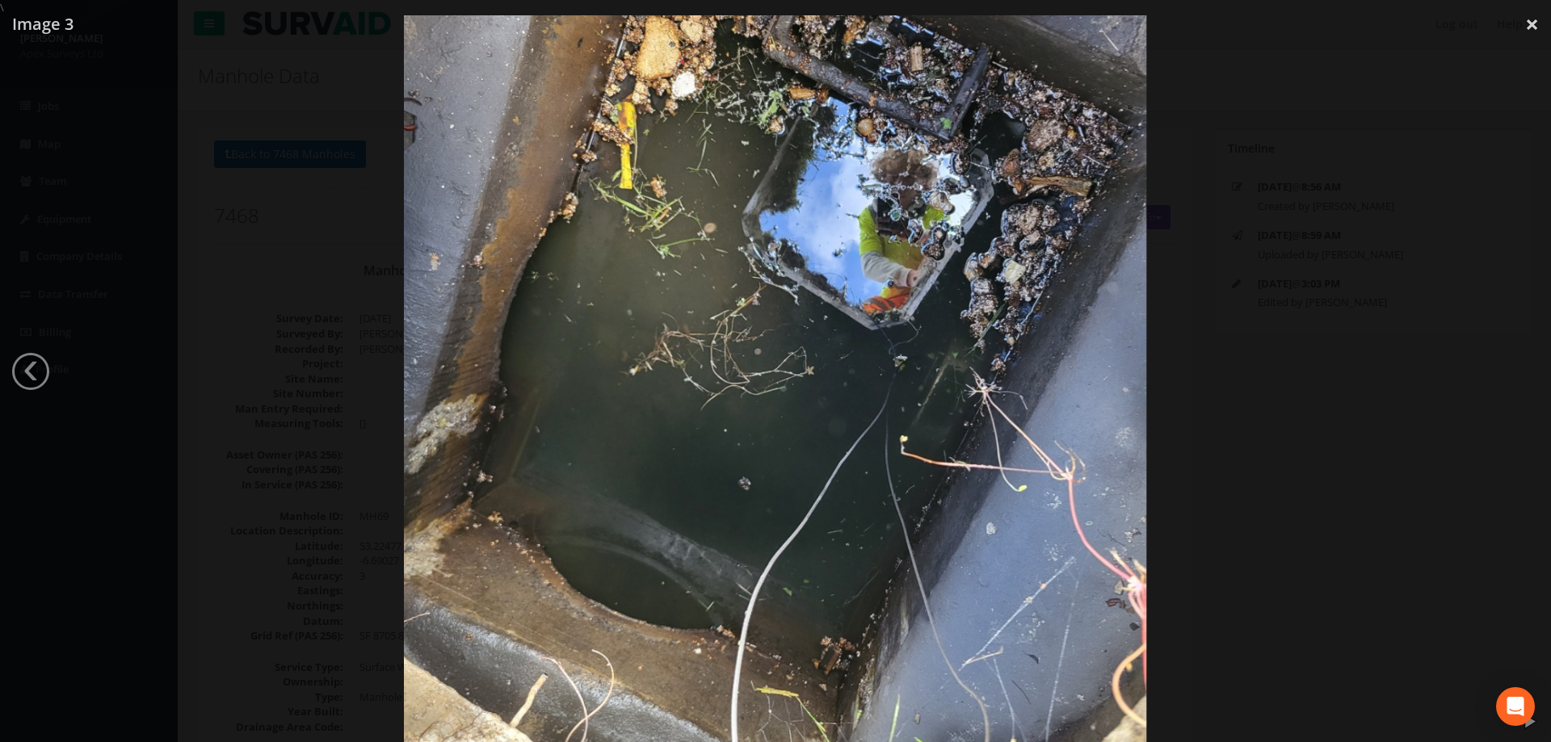
click at [1325, 332] on div at bounding box center [775, 386] width 1551 height 742
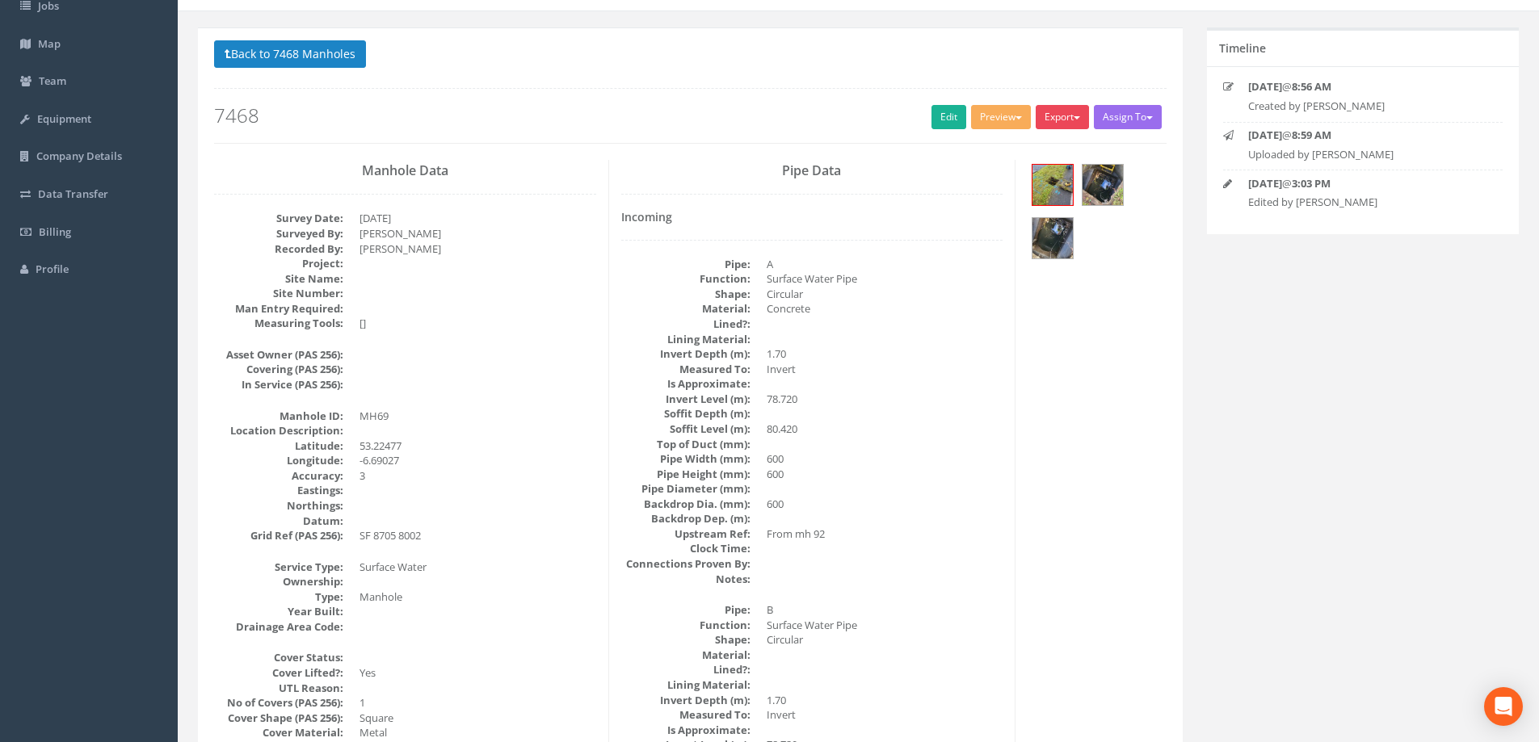
scroll to position [52, 0]
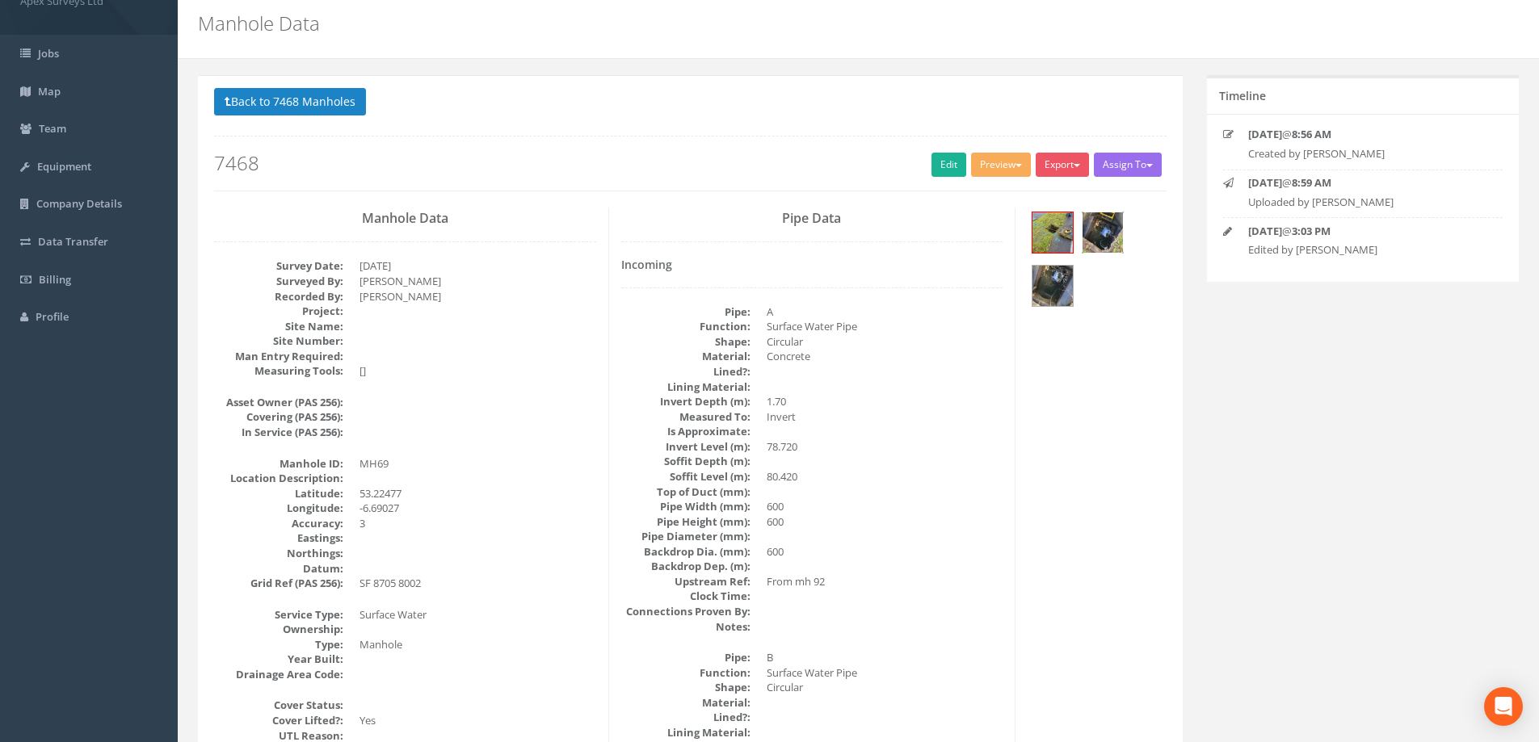
click at [1098, 233] on img at bounding box center [1102, 232] width 40 height 40
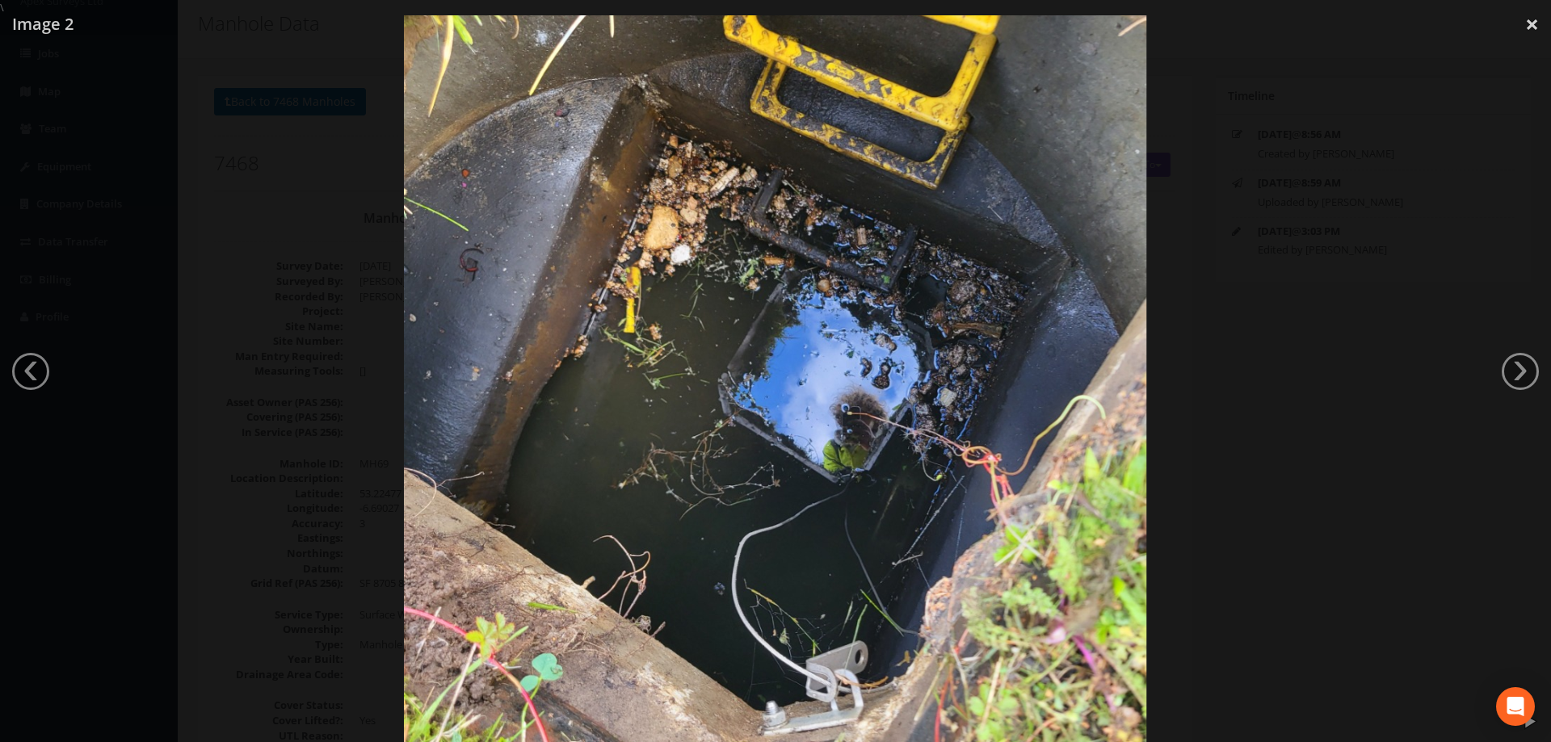
click at [1522, 373] on link "›" at bounding box center [1519, 371] width 37 height 37
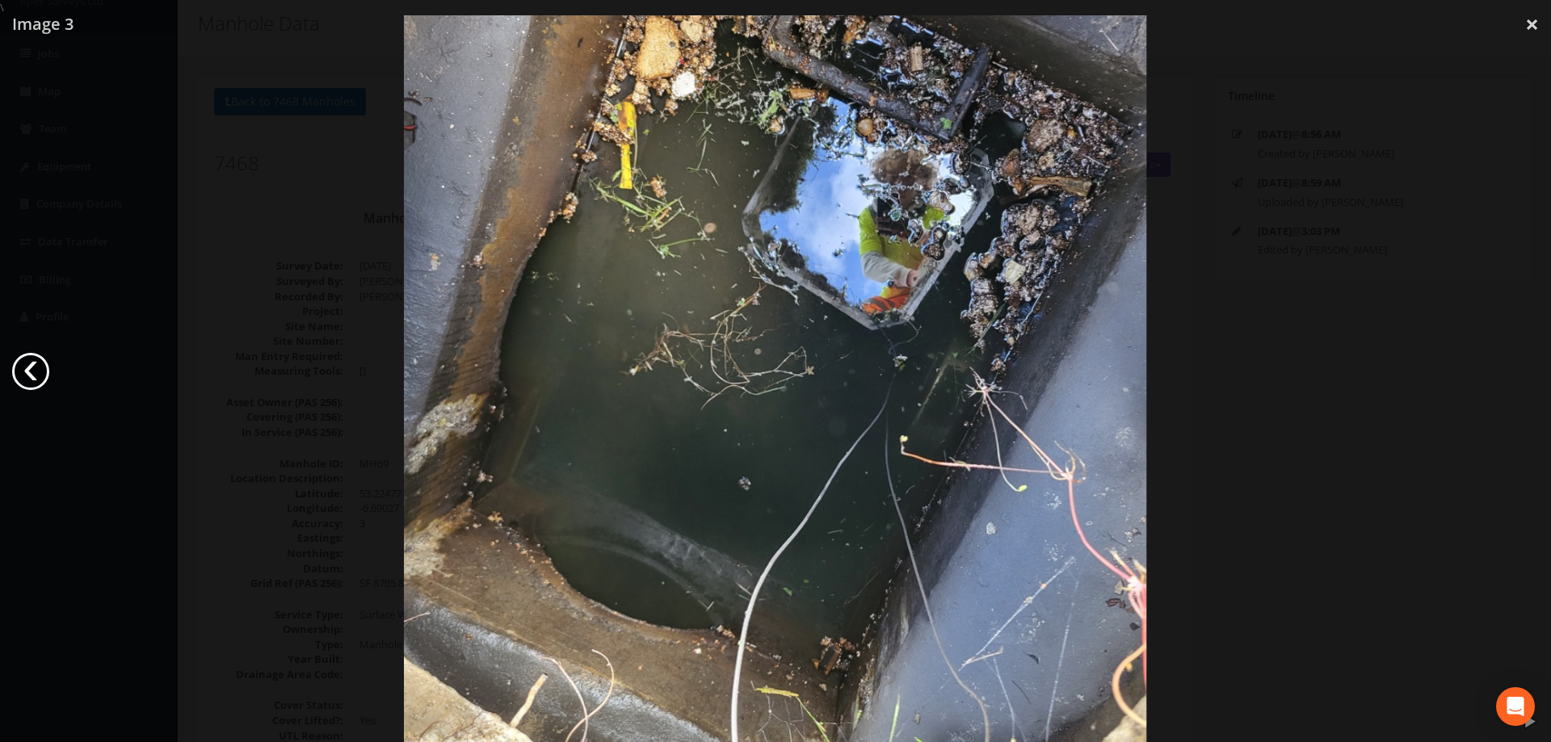
click at [37, 360] on link "‹" at bounding box center [30, 371] width 37 height 37
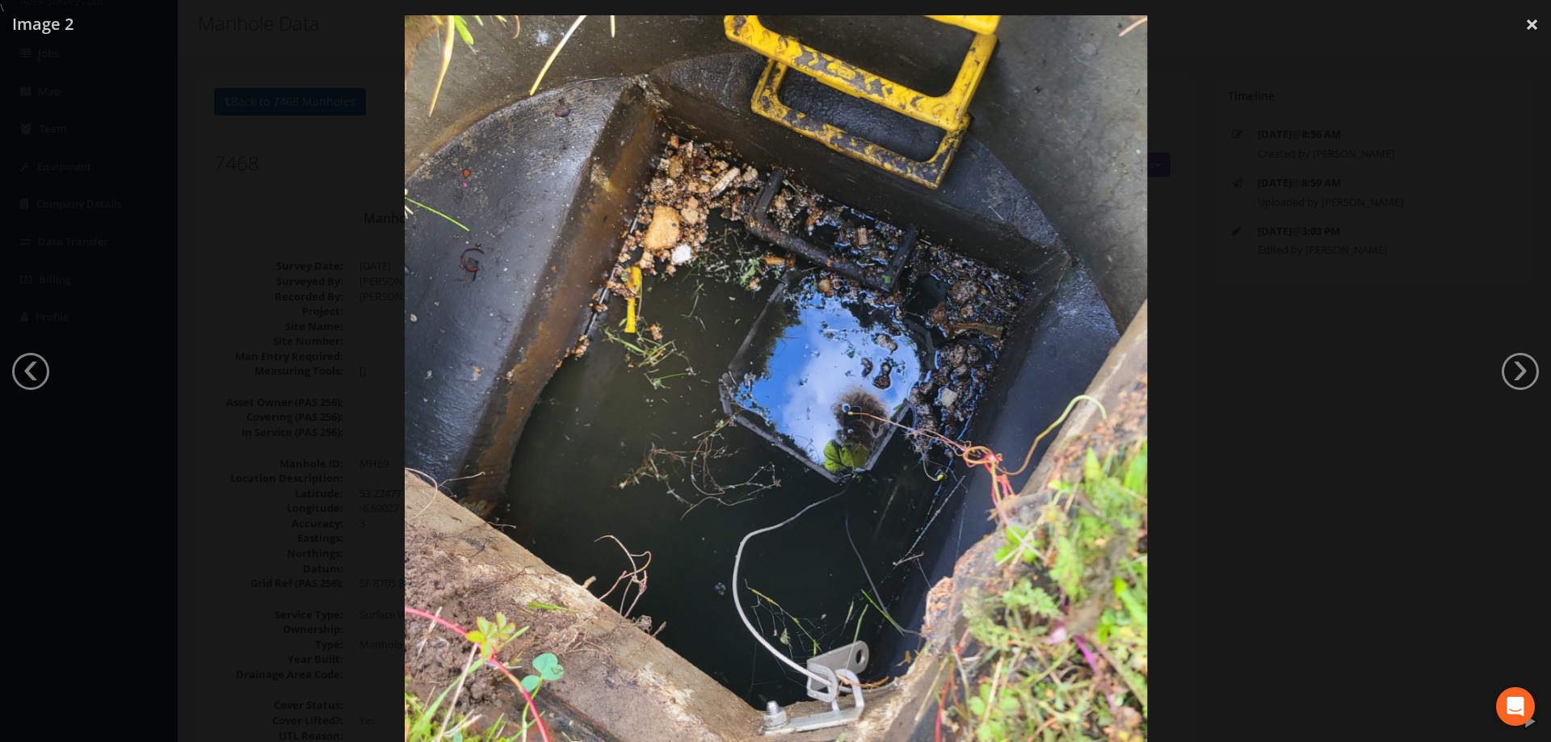
click at [204, 172] on div at bounding box center [776, 386] width 1551 height 742
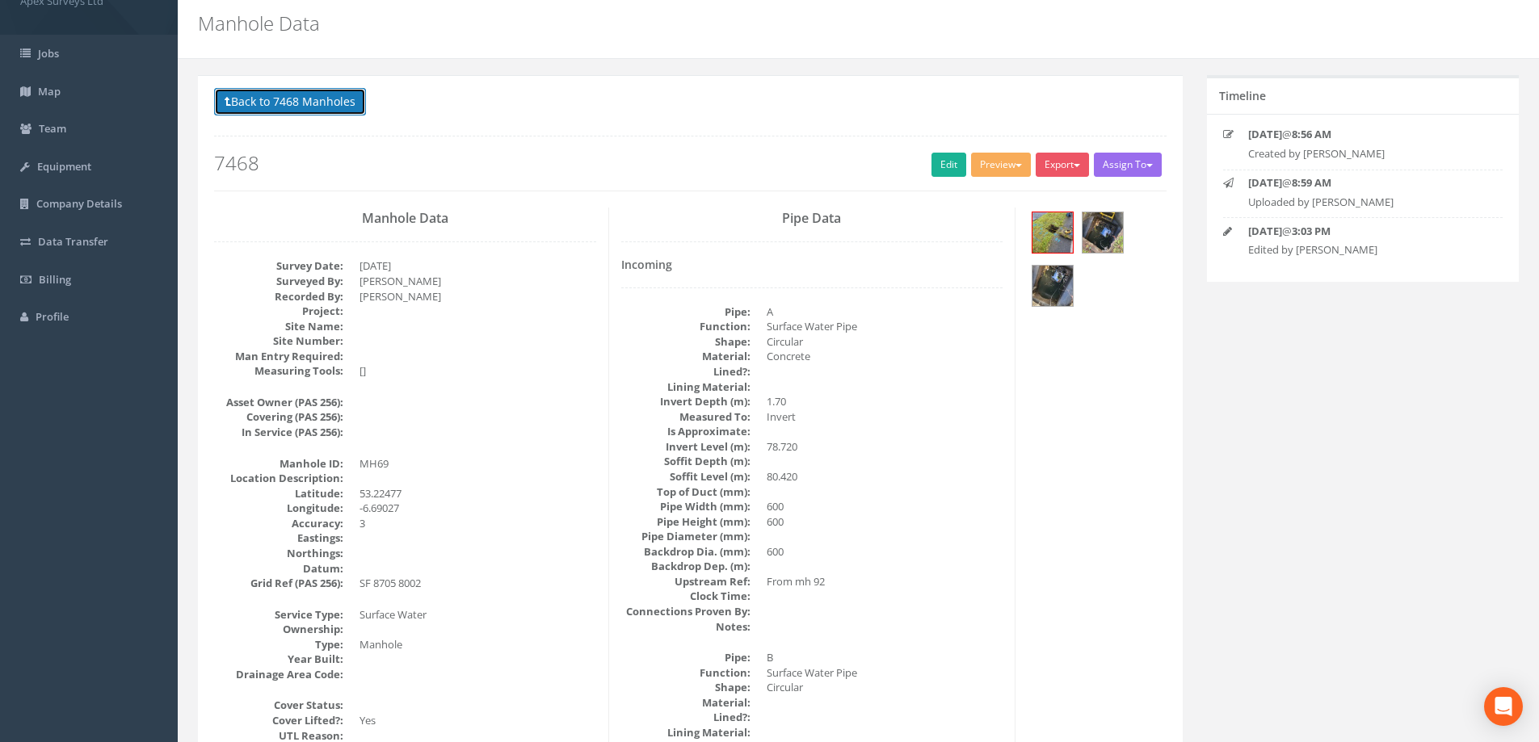
click at [257, 103] on button "Back to 7468 Manholes" at bounding box center [290, 101] width 152 height 27
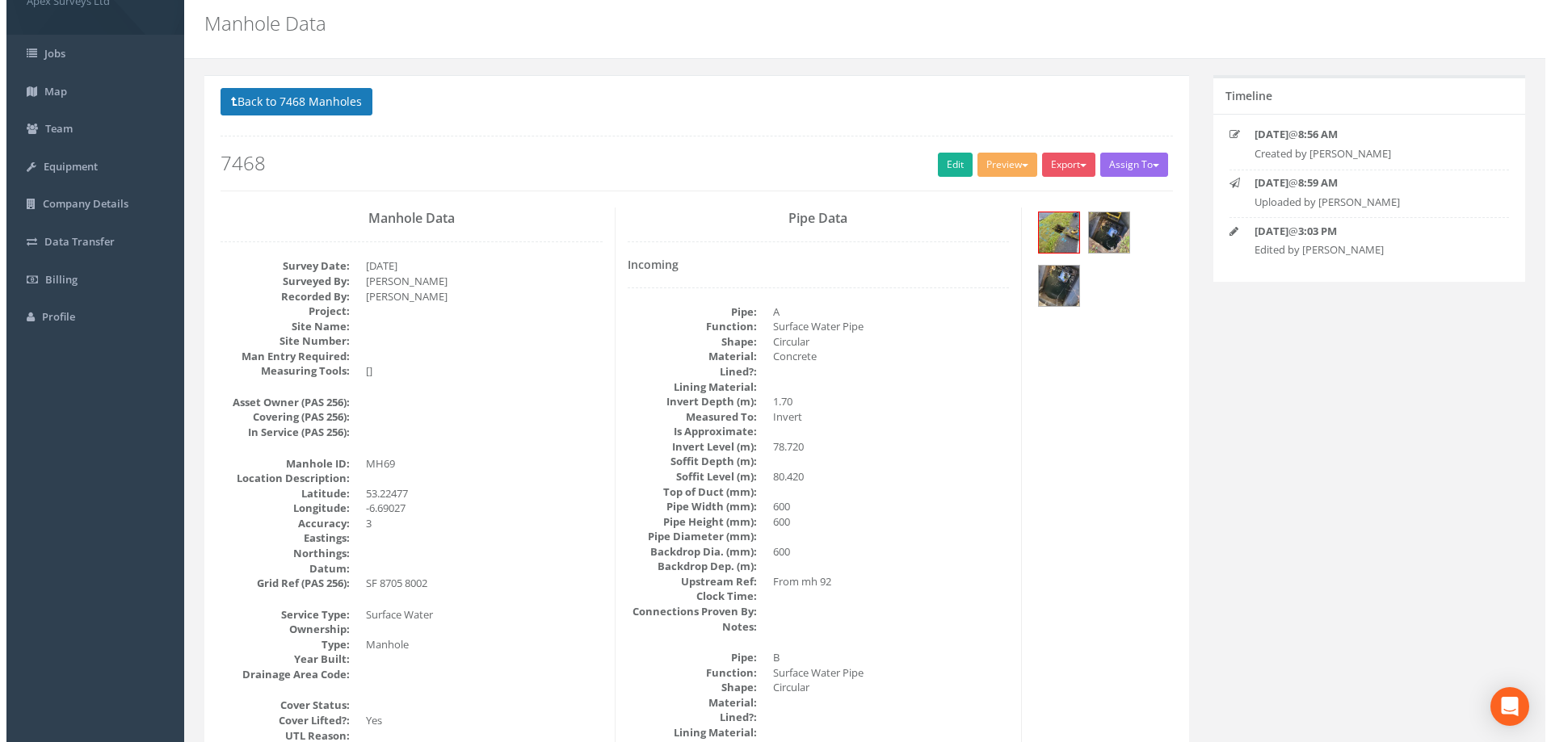
scroll to position [0, 0]
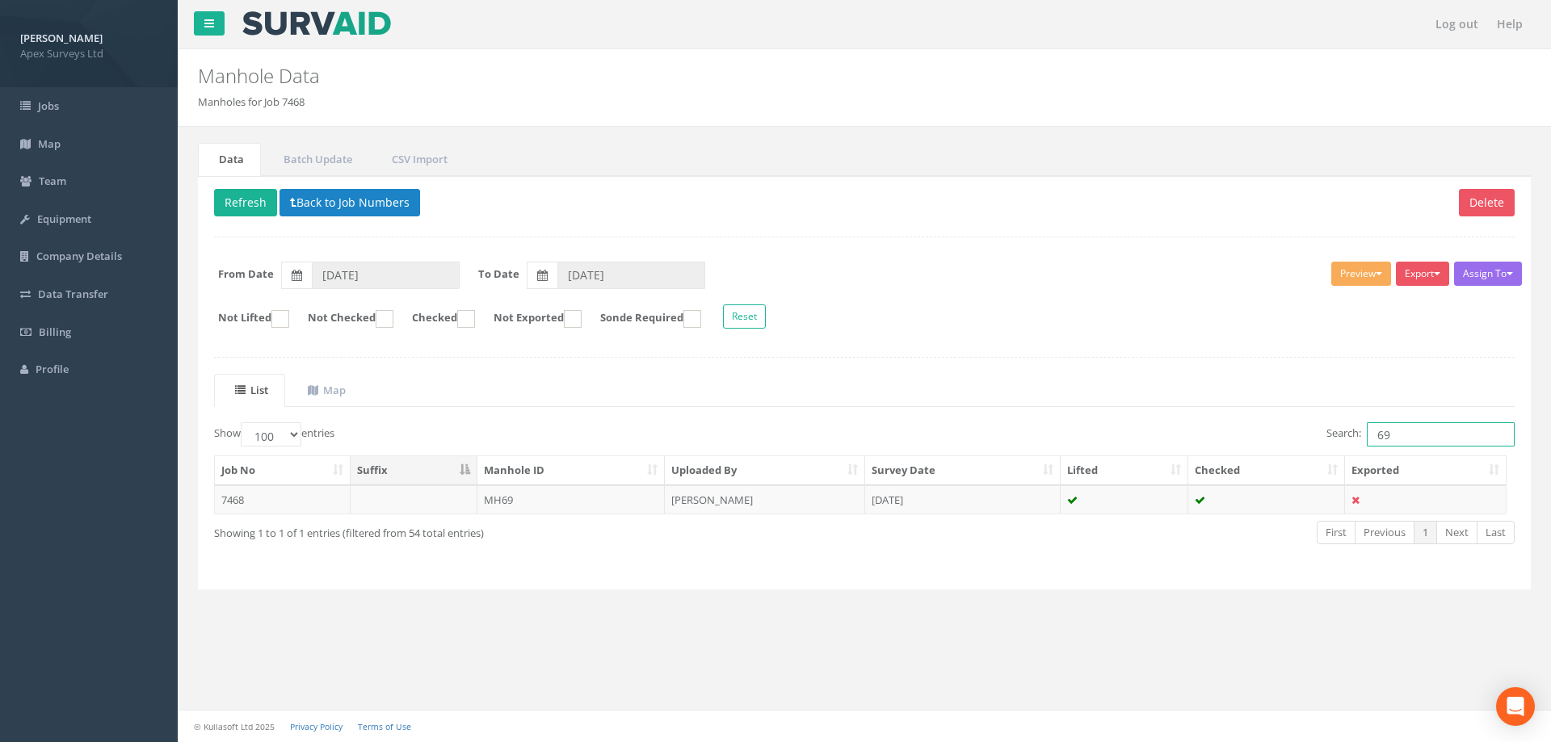
drag, startPoint x: 1392, startPoint y: 438, endPoint x: 1349, endPoint y: 435, distance: 42.9
click at [1349, 435] on label "Search: 69" at bounding box center [1420, 434] width 188 height 24
type input "72"
click at [494, 500] on td "MH72" at bounding box center [571, 499] width 188 height 29
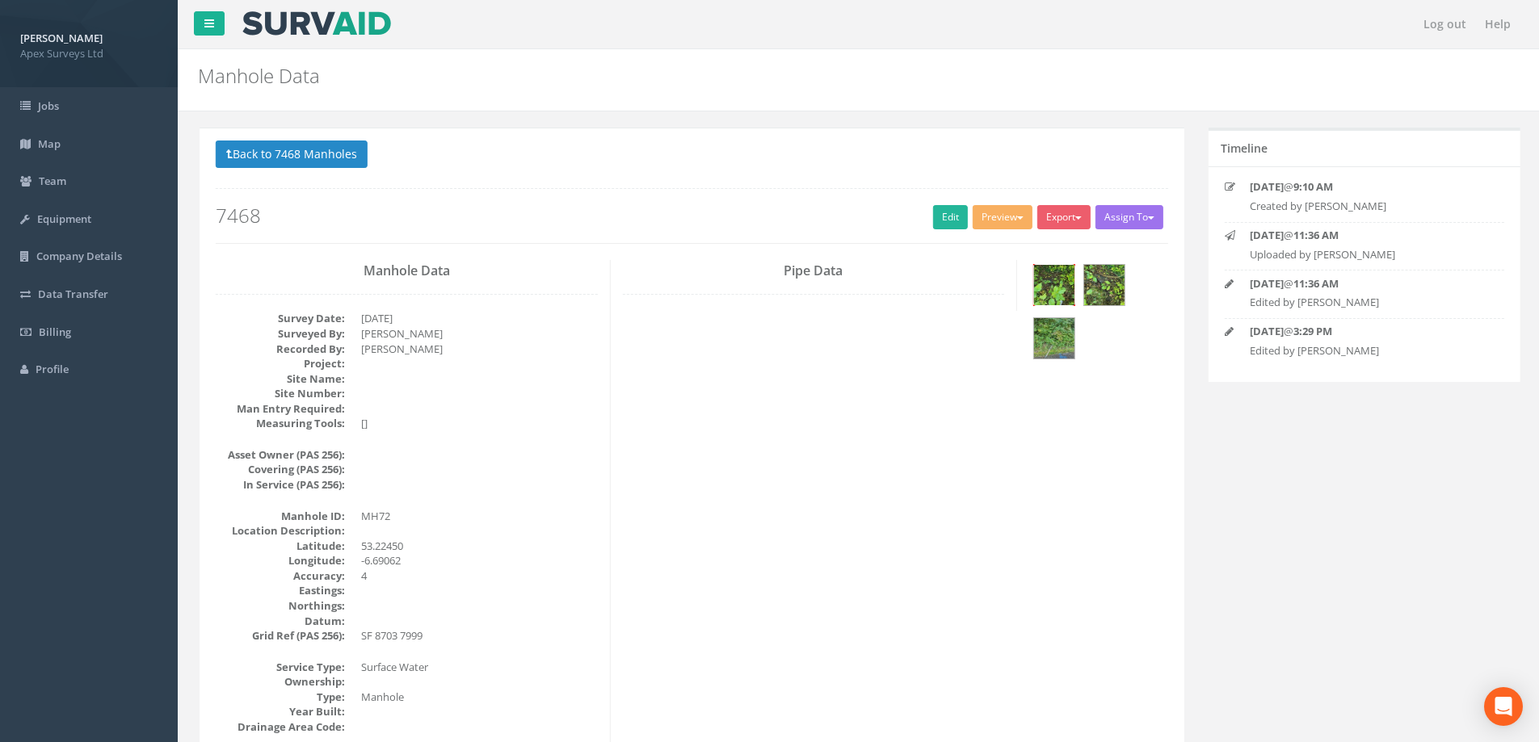
click at [1056, 287] on img at bounding box center [1052, 285] width 40 height 40
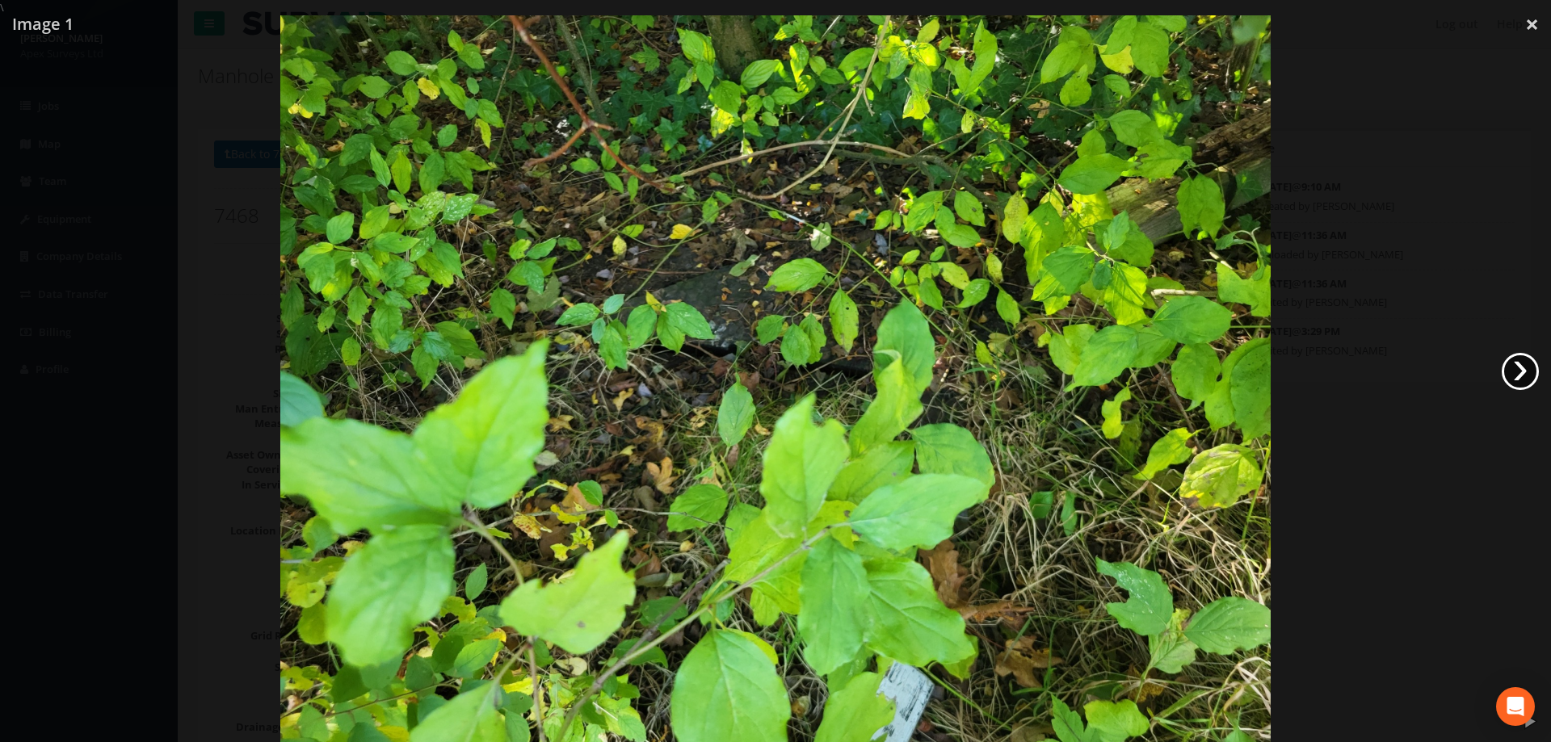
click at [1520, 364] on link "›" at bounding box center [1519, 371] width 37 height 37
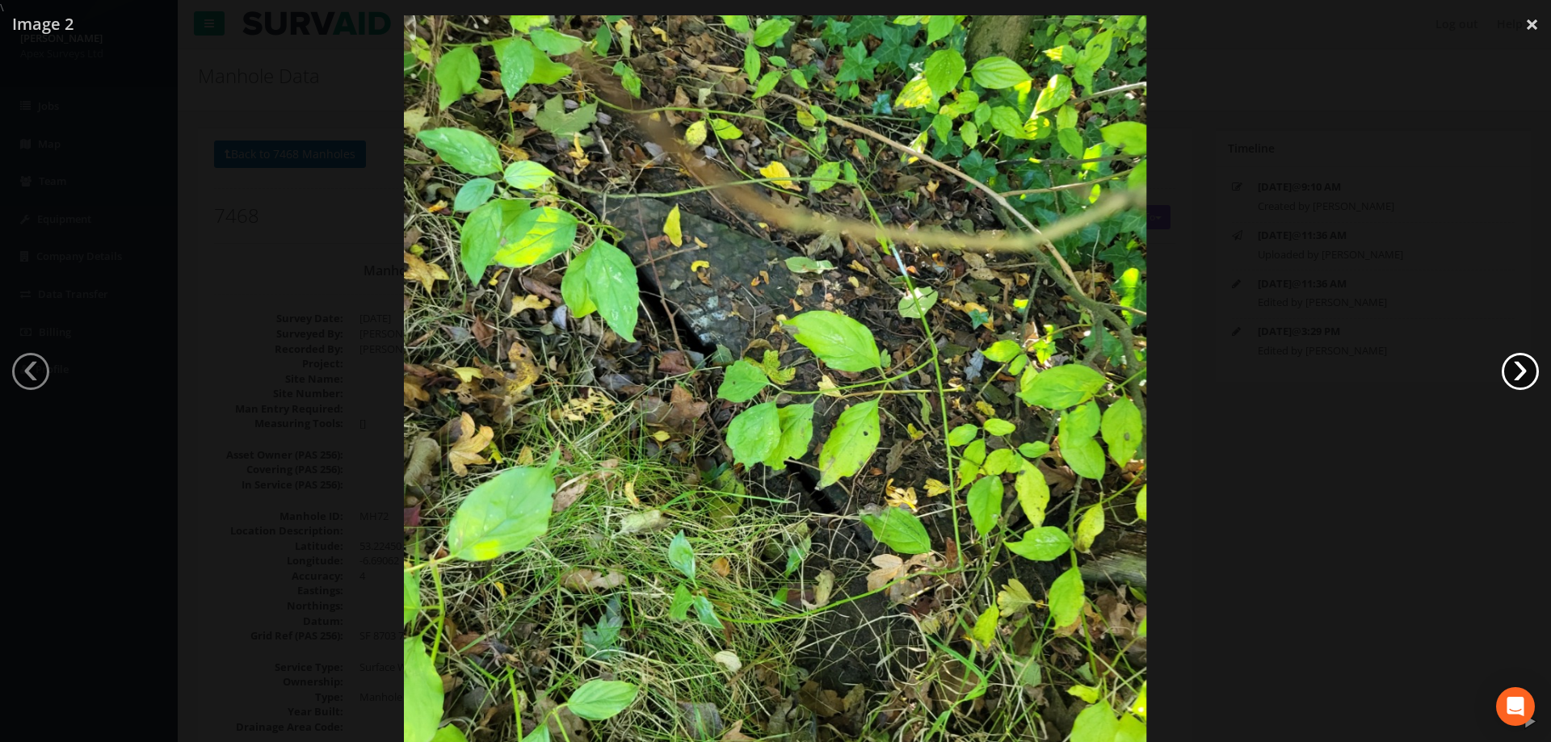
click at [1519, 373] on link "›" at bounding box center [1519, 371] width 37 height 37
